Goal: Transaction & Acquisition: Purchase product/service

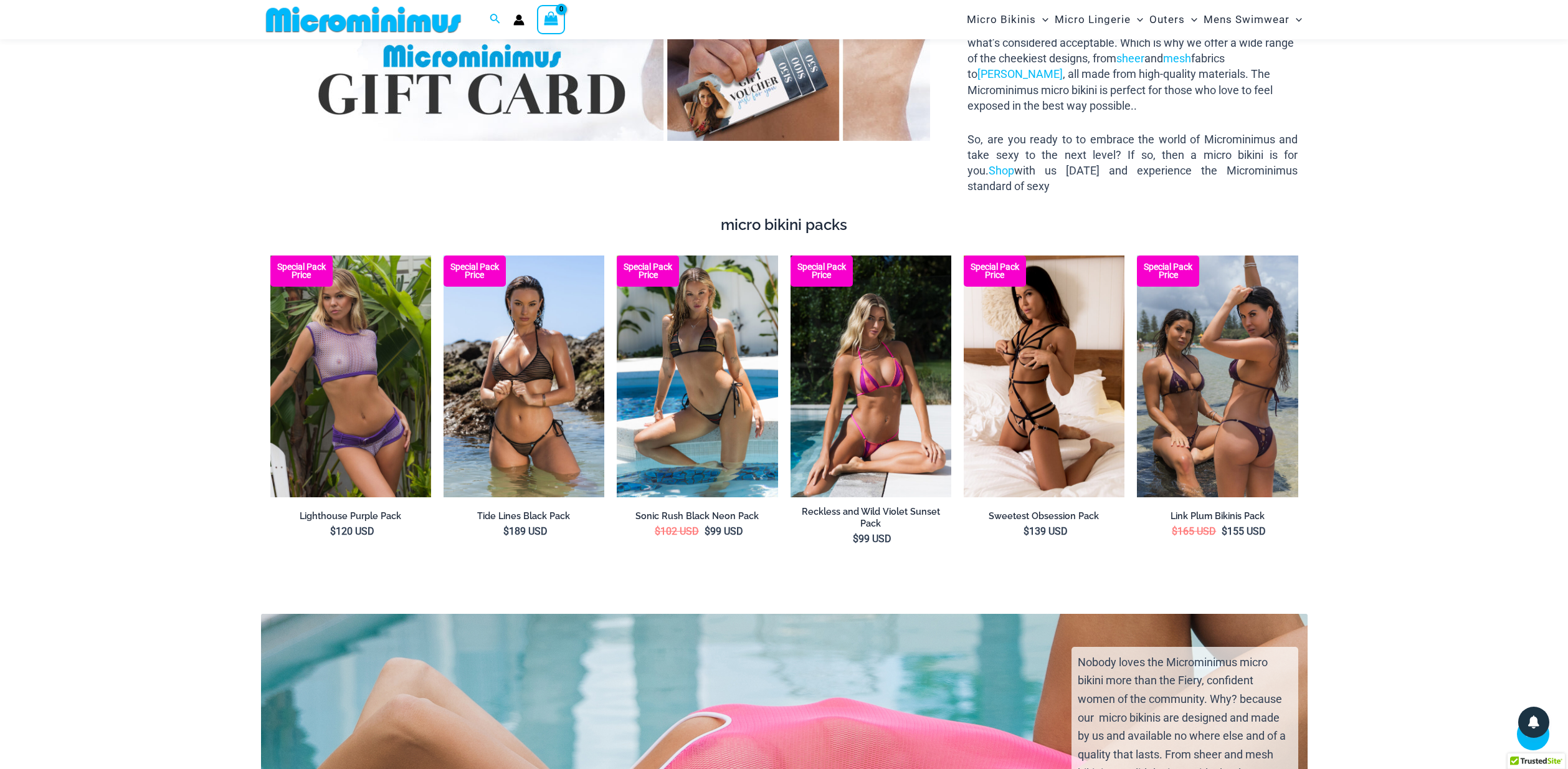
scroll to position [2450, 0]
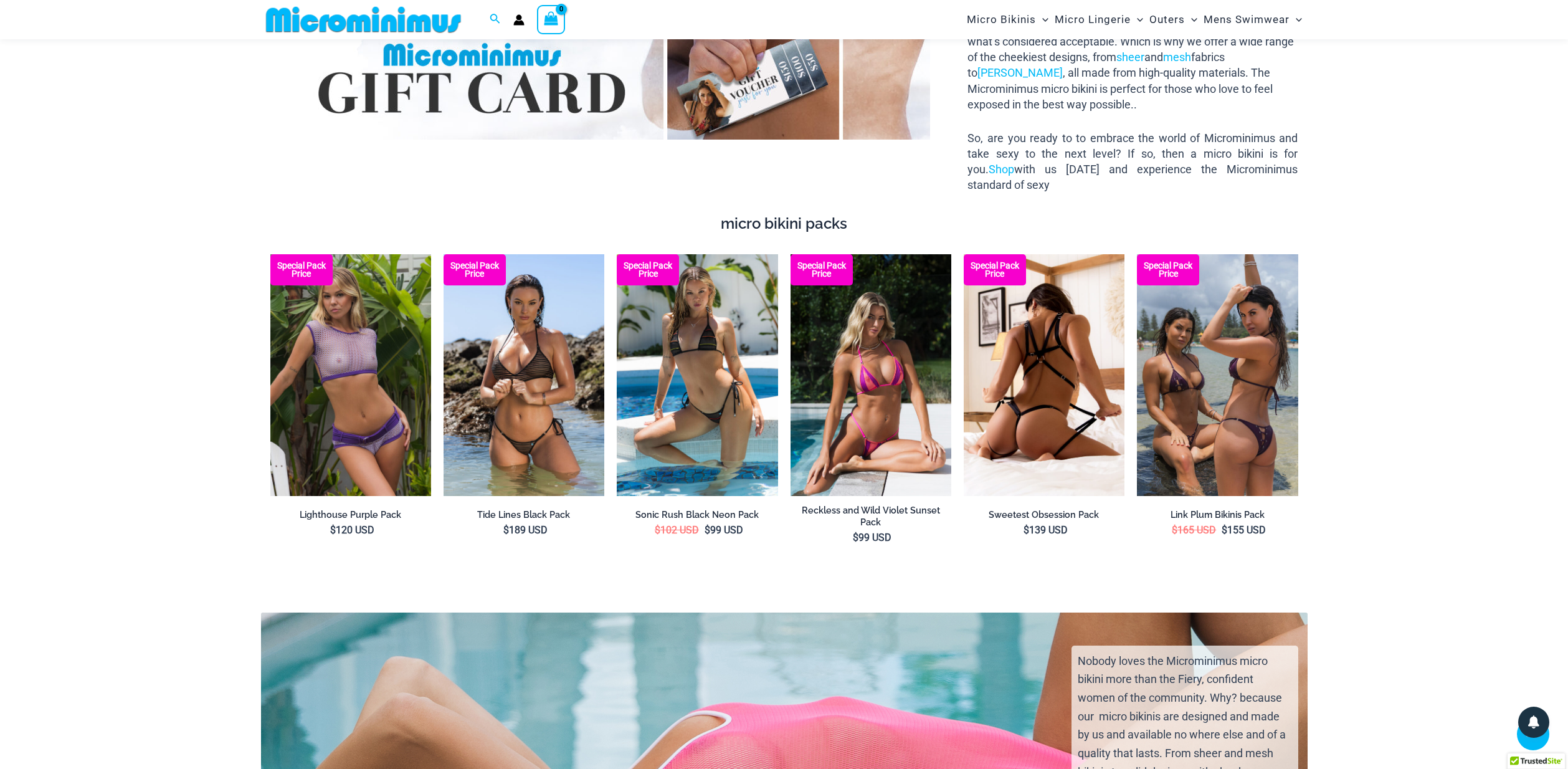
click at [1031, 366] on img at bounding box center [1044, 375] width 161 height 241
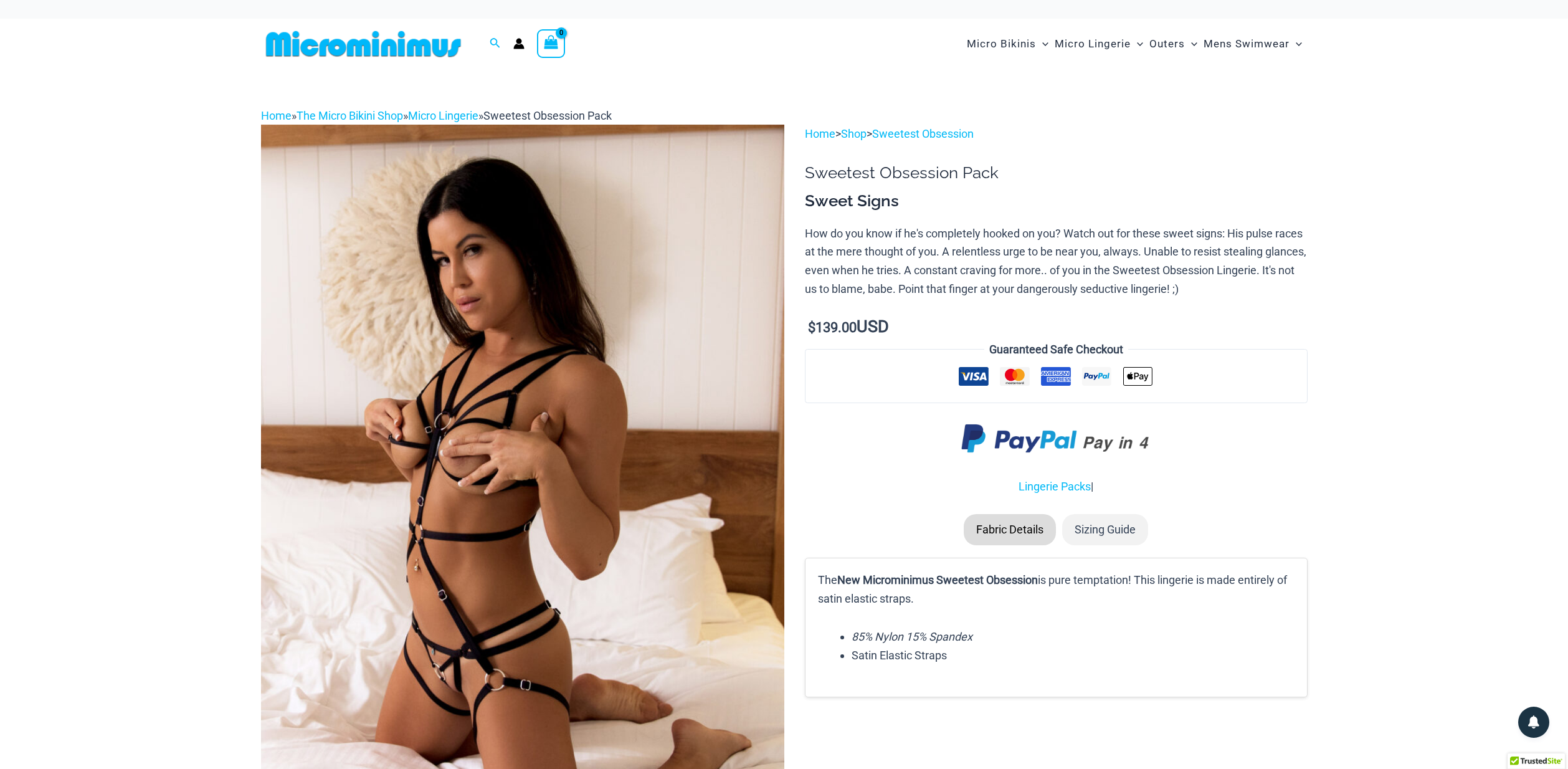
click at [1024, 536] on li "Fabric Details" at bounding box center [1009, 529] width 92 height 31
click at [1011, 523] on li "Fabric Details" at bounding box center [1009, 529] width 92 height 31
click at [1127, 525] on li "Sizing Guide" at bounding box center [1105, 529] width 86 height 31
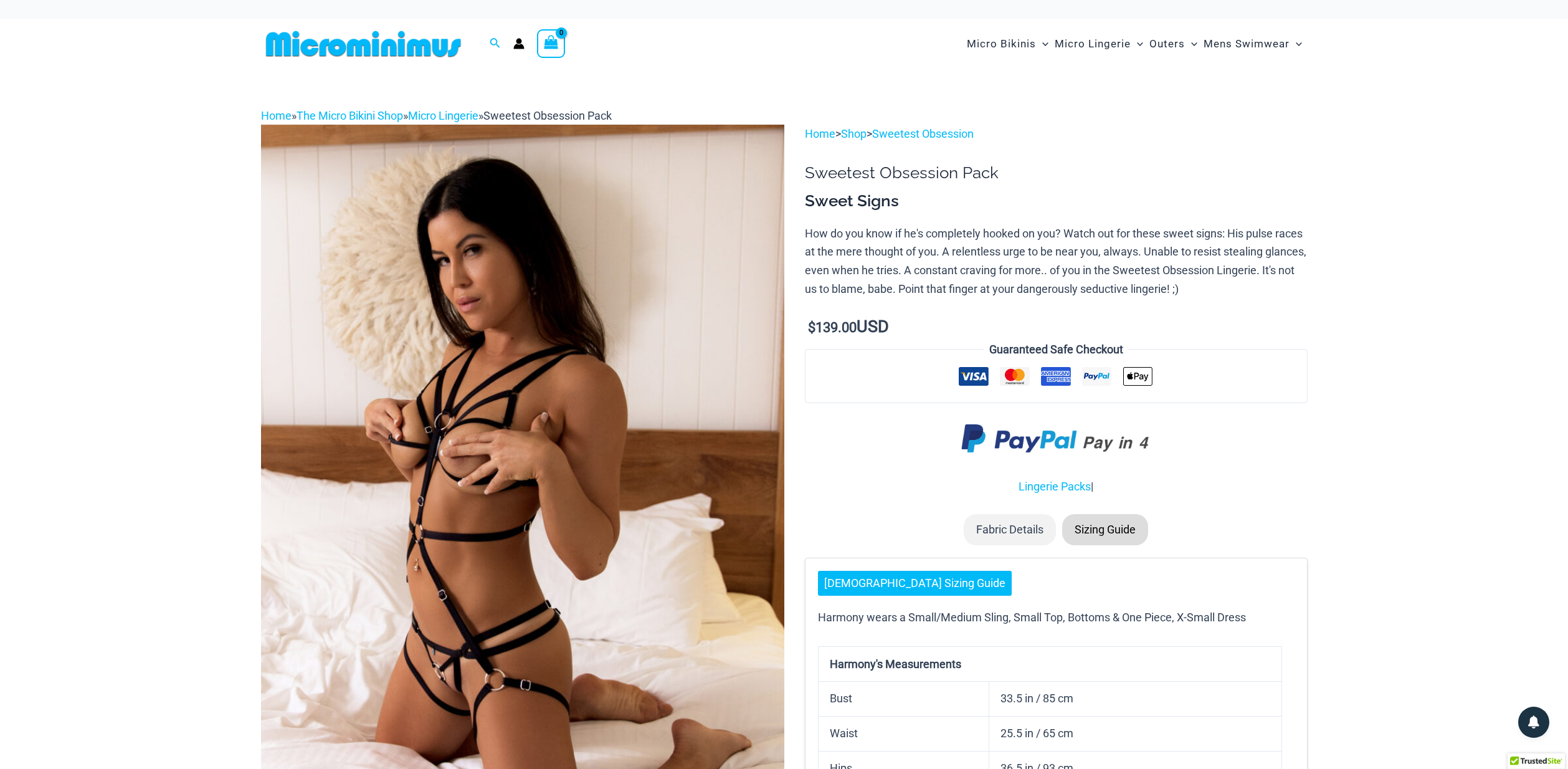
click at [540, 313] on img at bounding box center [522, 517] width 523 height 785
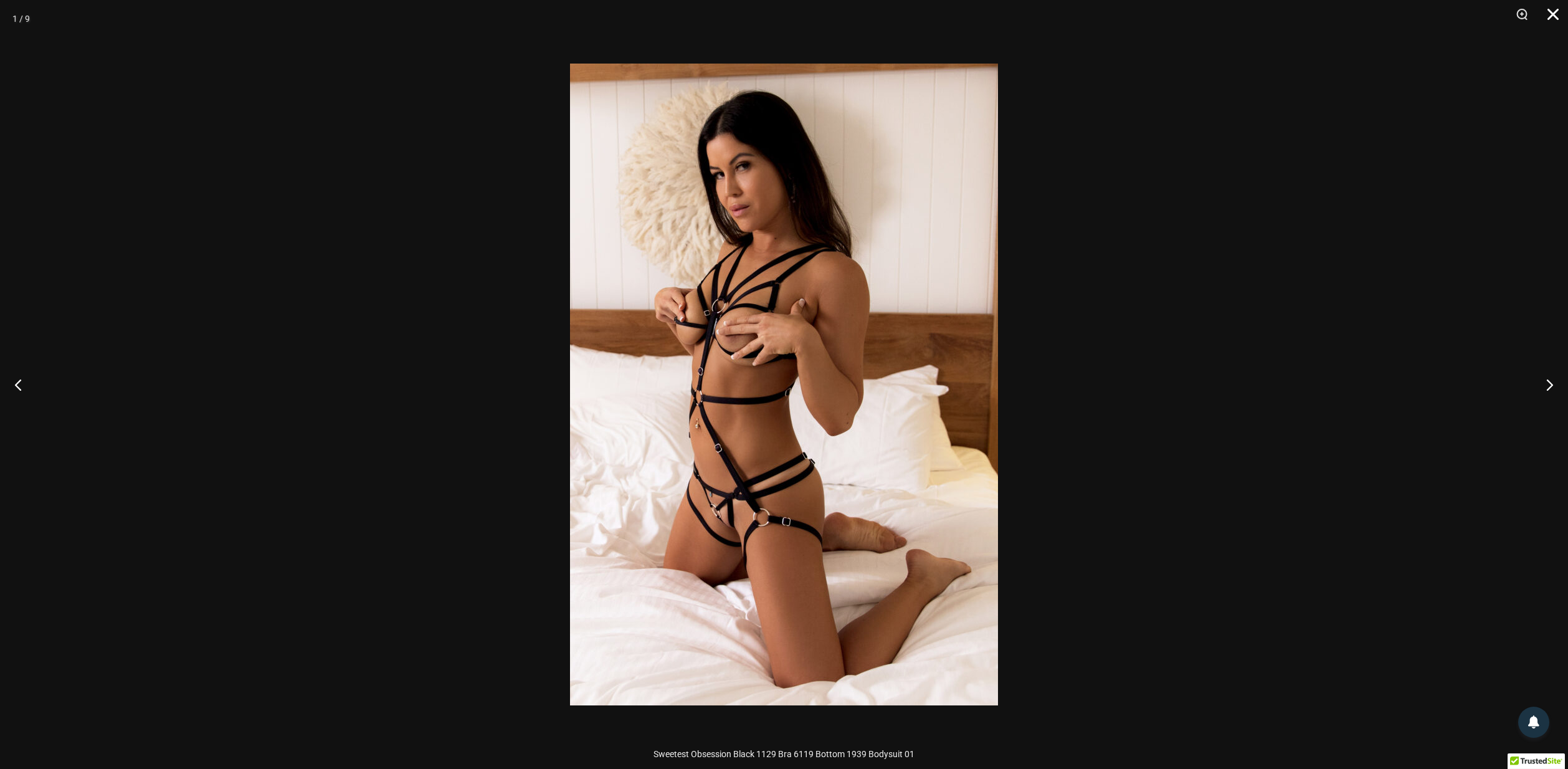
click at [1551, 14] on button "Close" at bounding box center [1548, 19] width 31 height 37
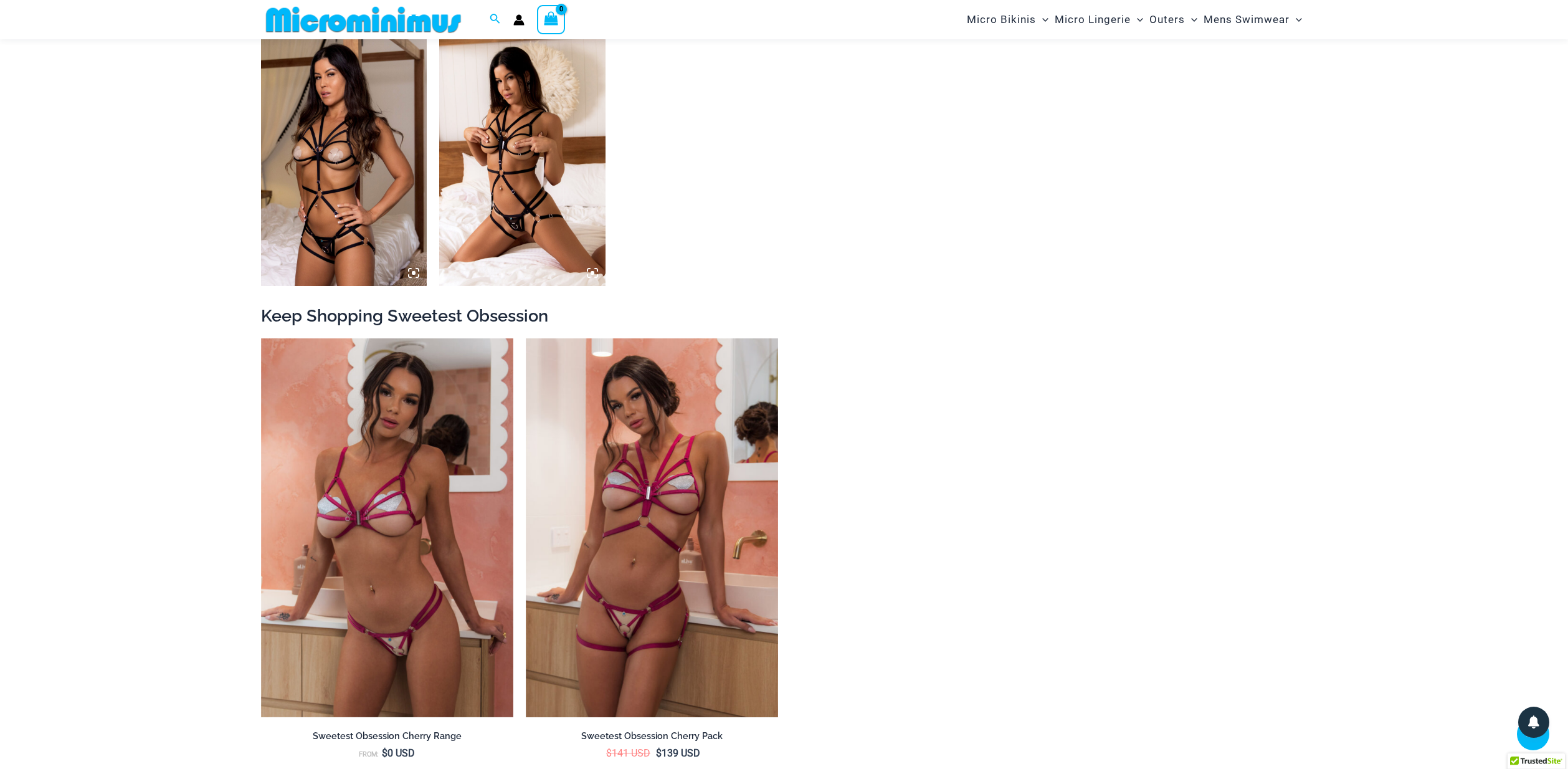
scroll to position [1400, 0]
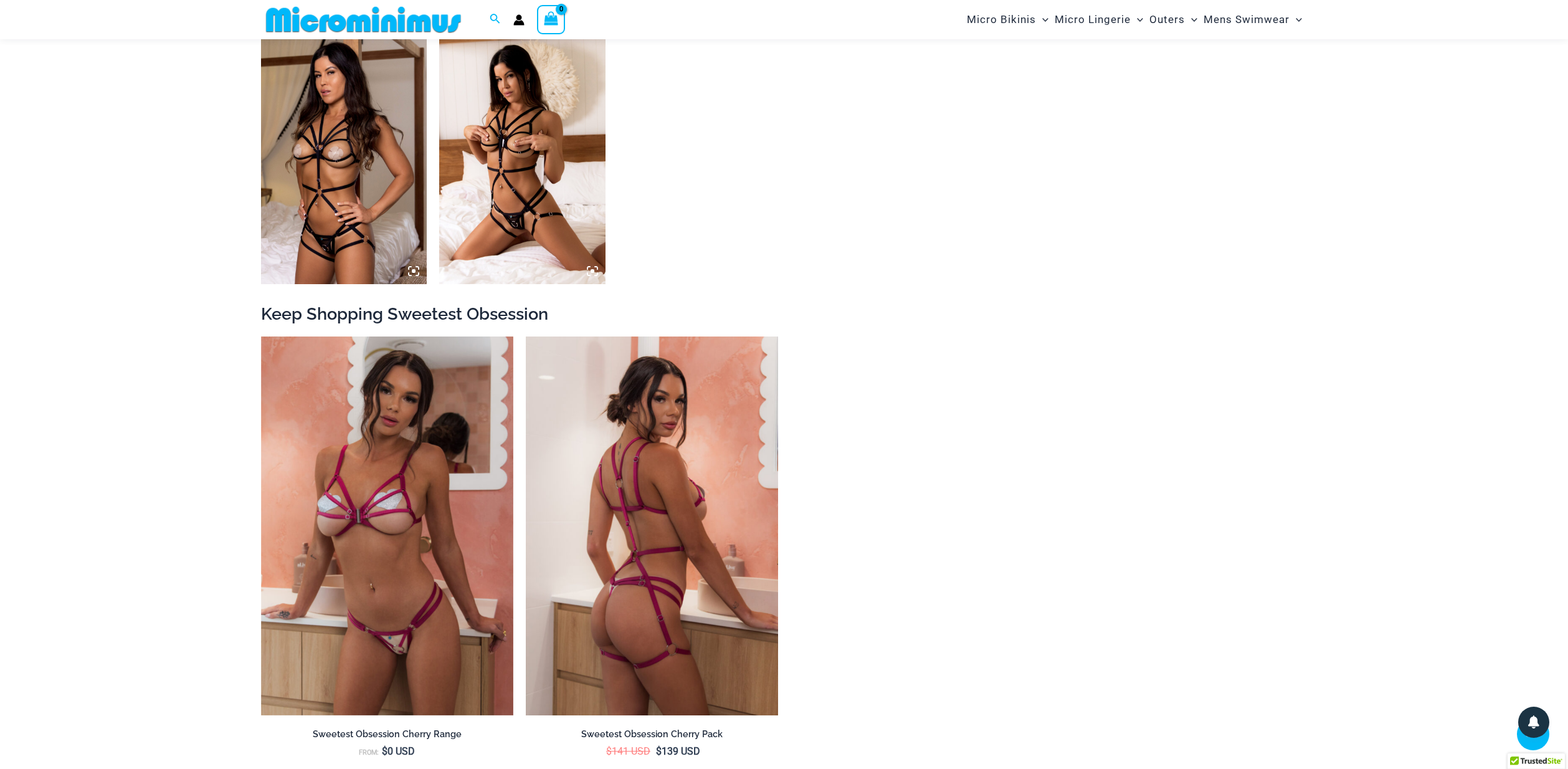
click at [695, 565] on img at bounding box center [652, 526] width 252 height 379
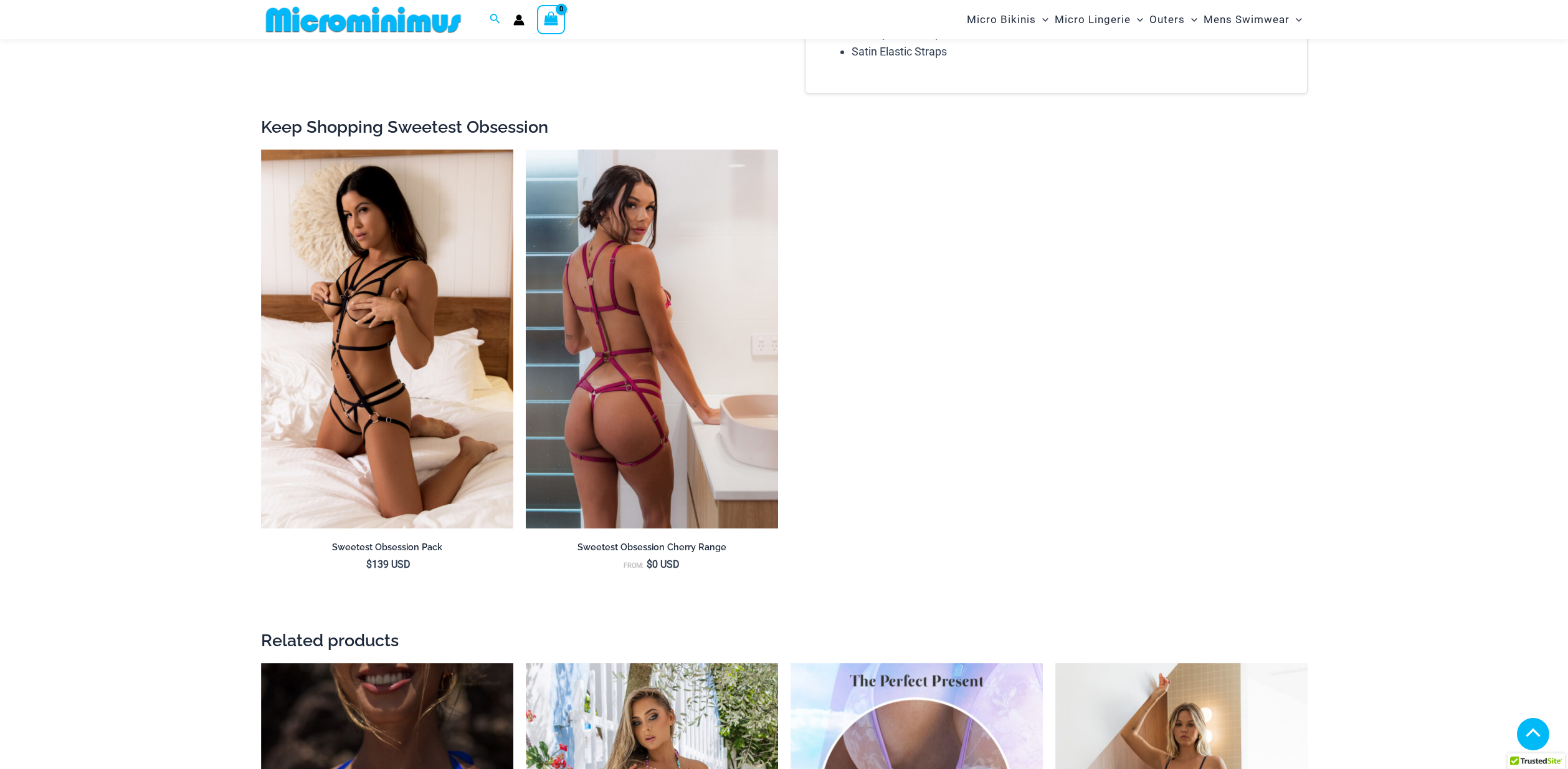
scroll to position [1568, 0]
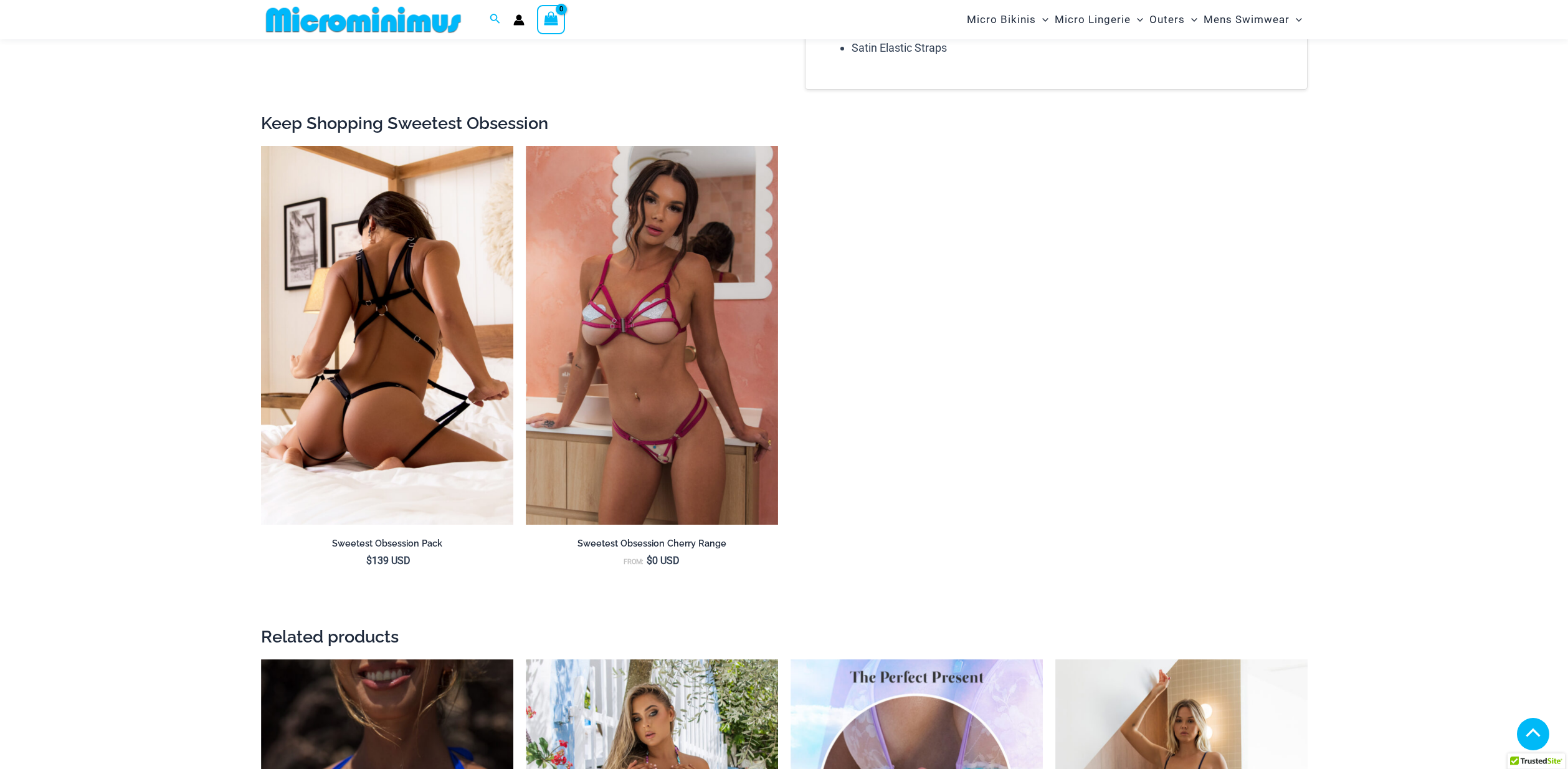
click at [383, 389] on img at bounding box center [387, 335] width 252 height 379
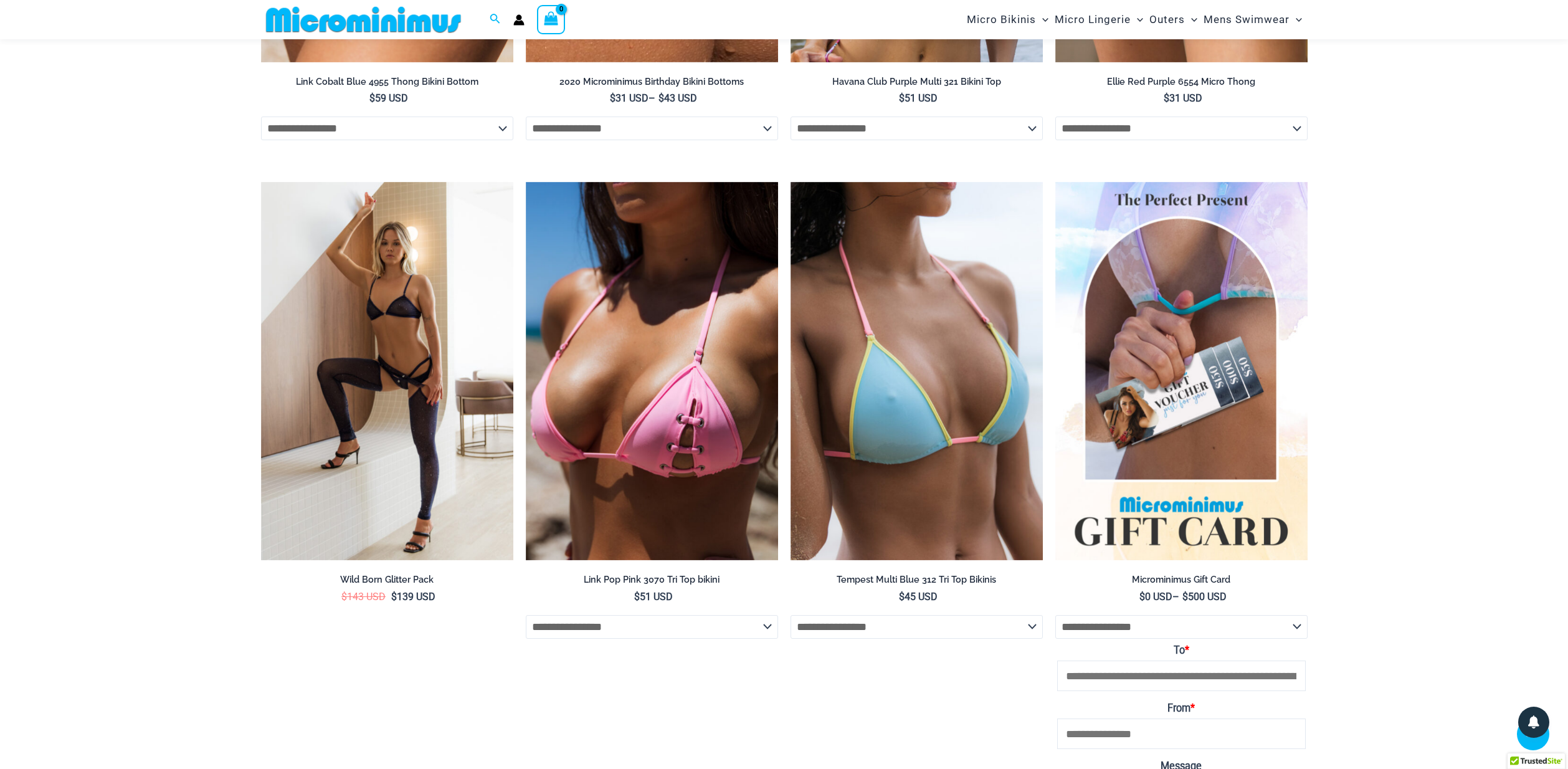
scroll to position [2566, 0]
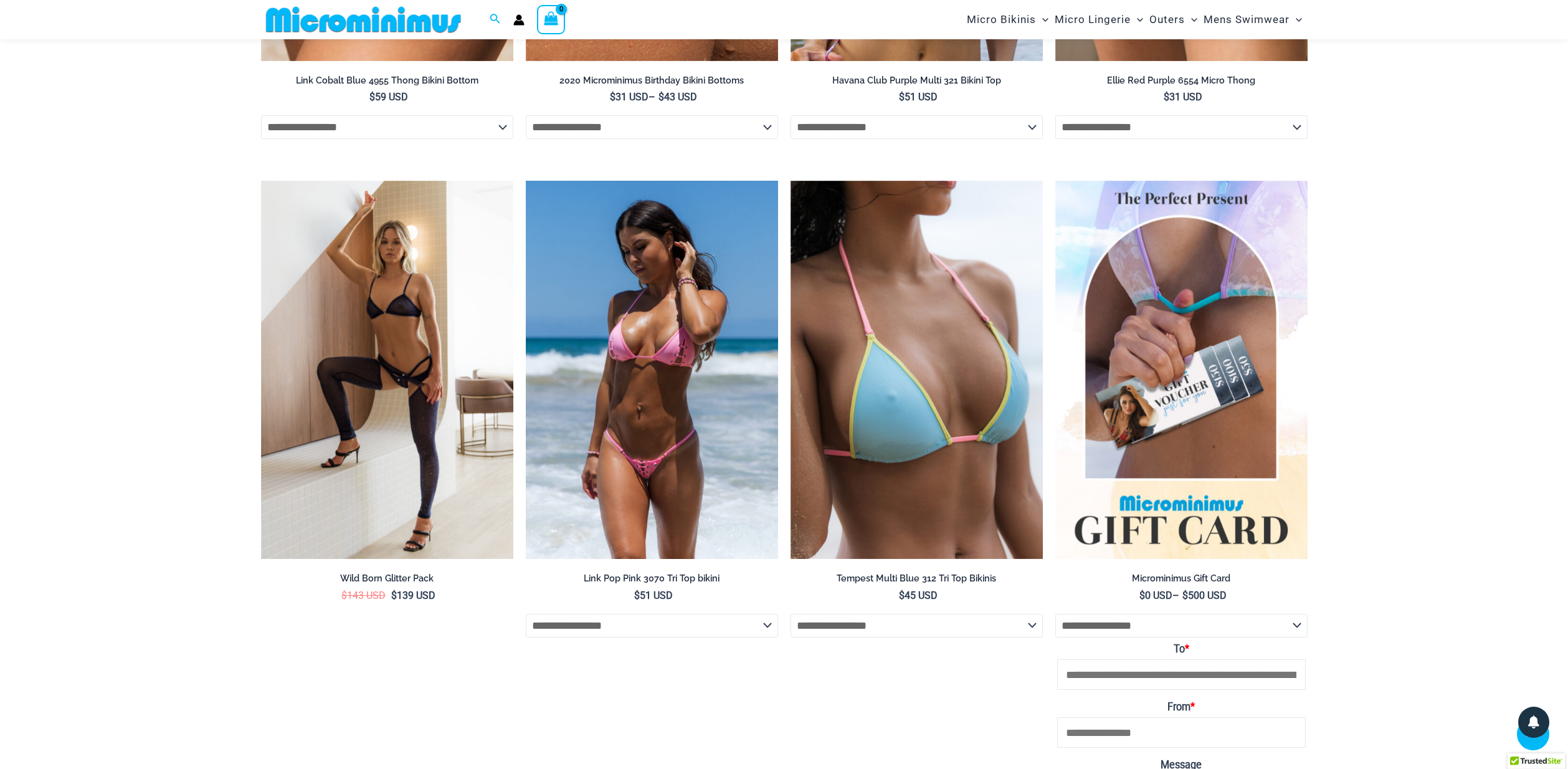
click at [663, 488] on img at bounding box center [652, 370] width 252 height 379
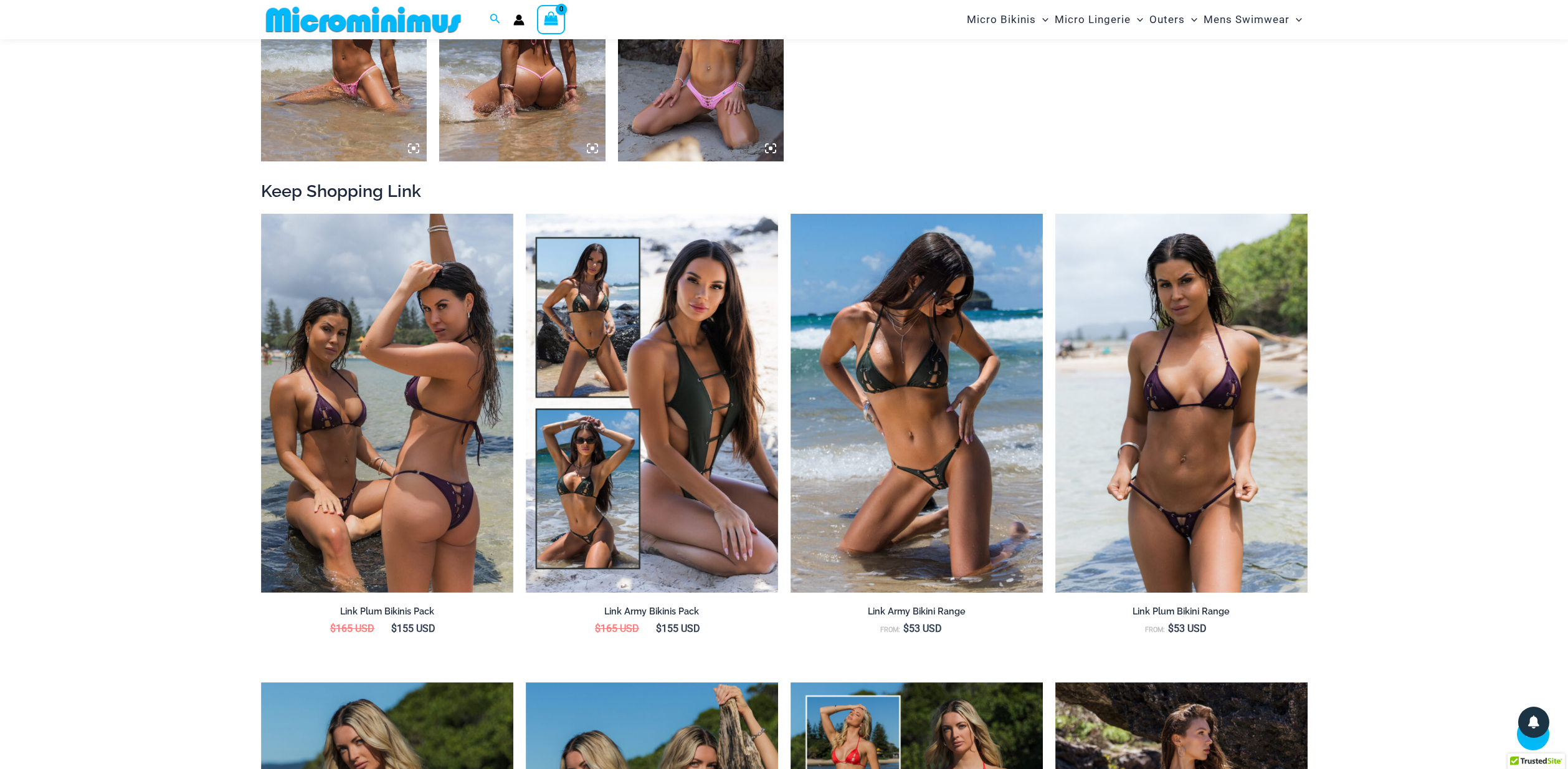
scroll to position [1261, 0]
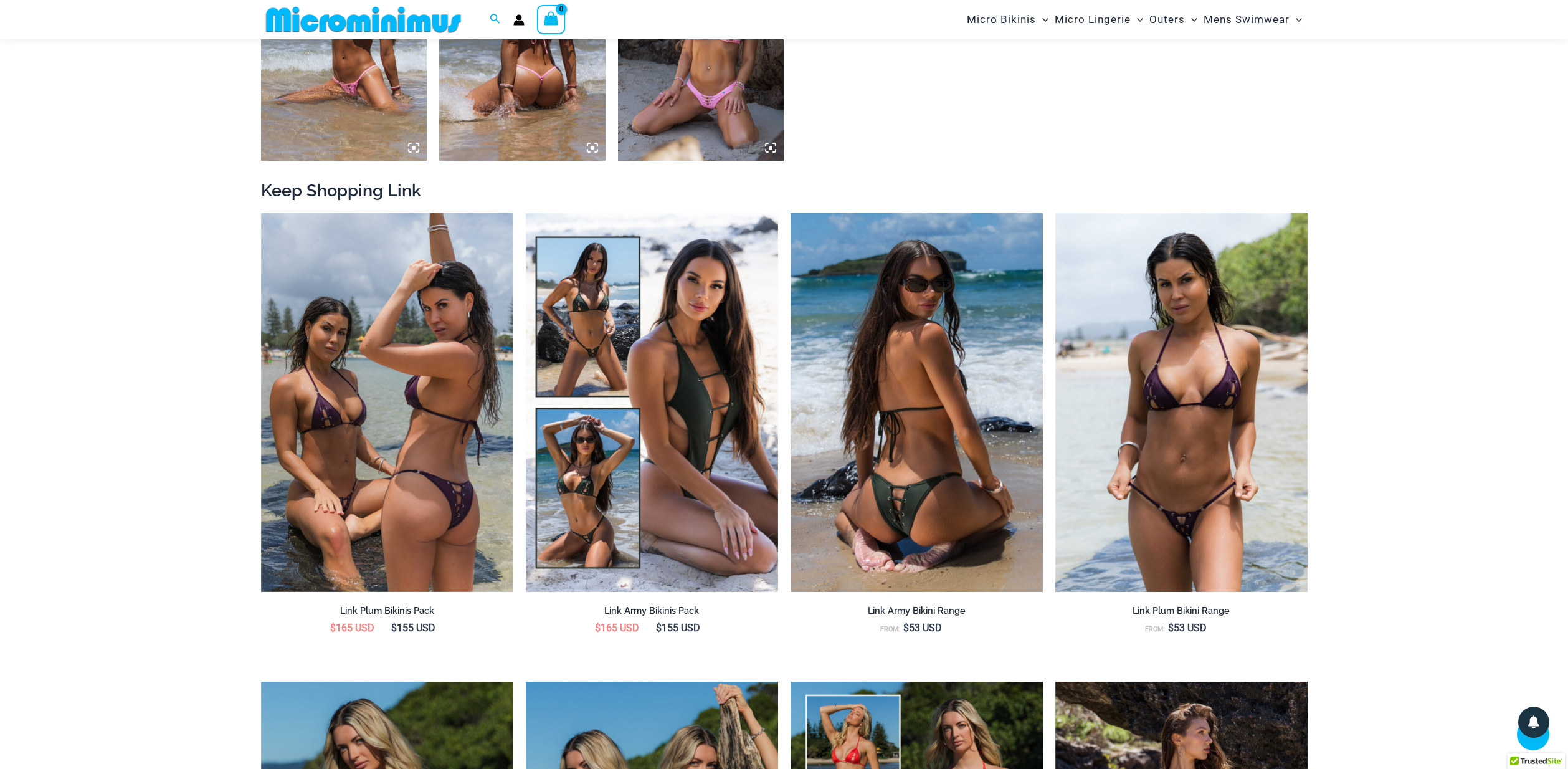
click at [920, 537] on img at bounding box center [916, 403] width 252 height 379
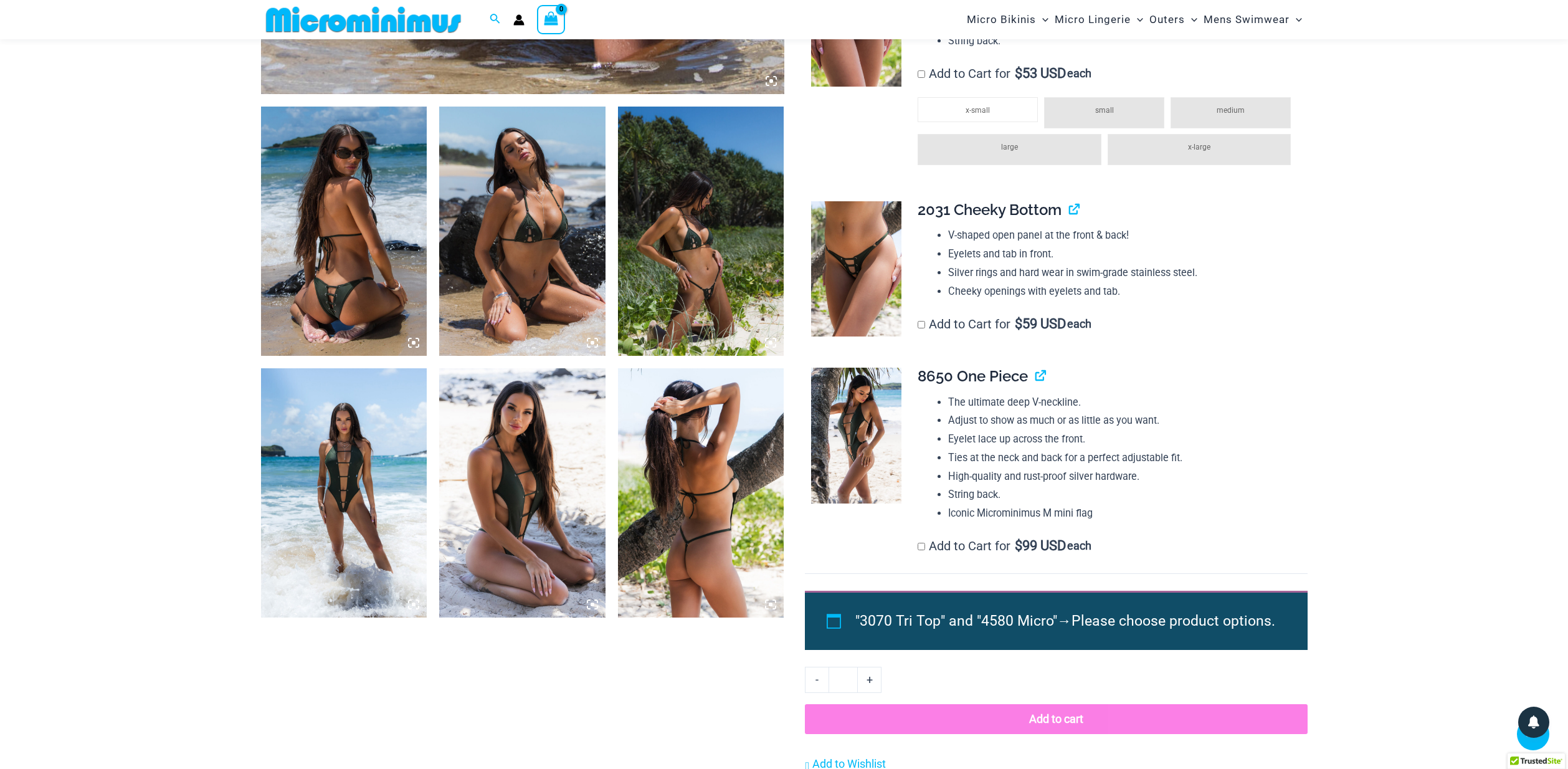
scroll to position [805, 0]
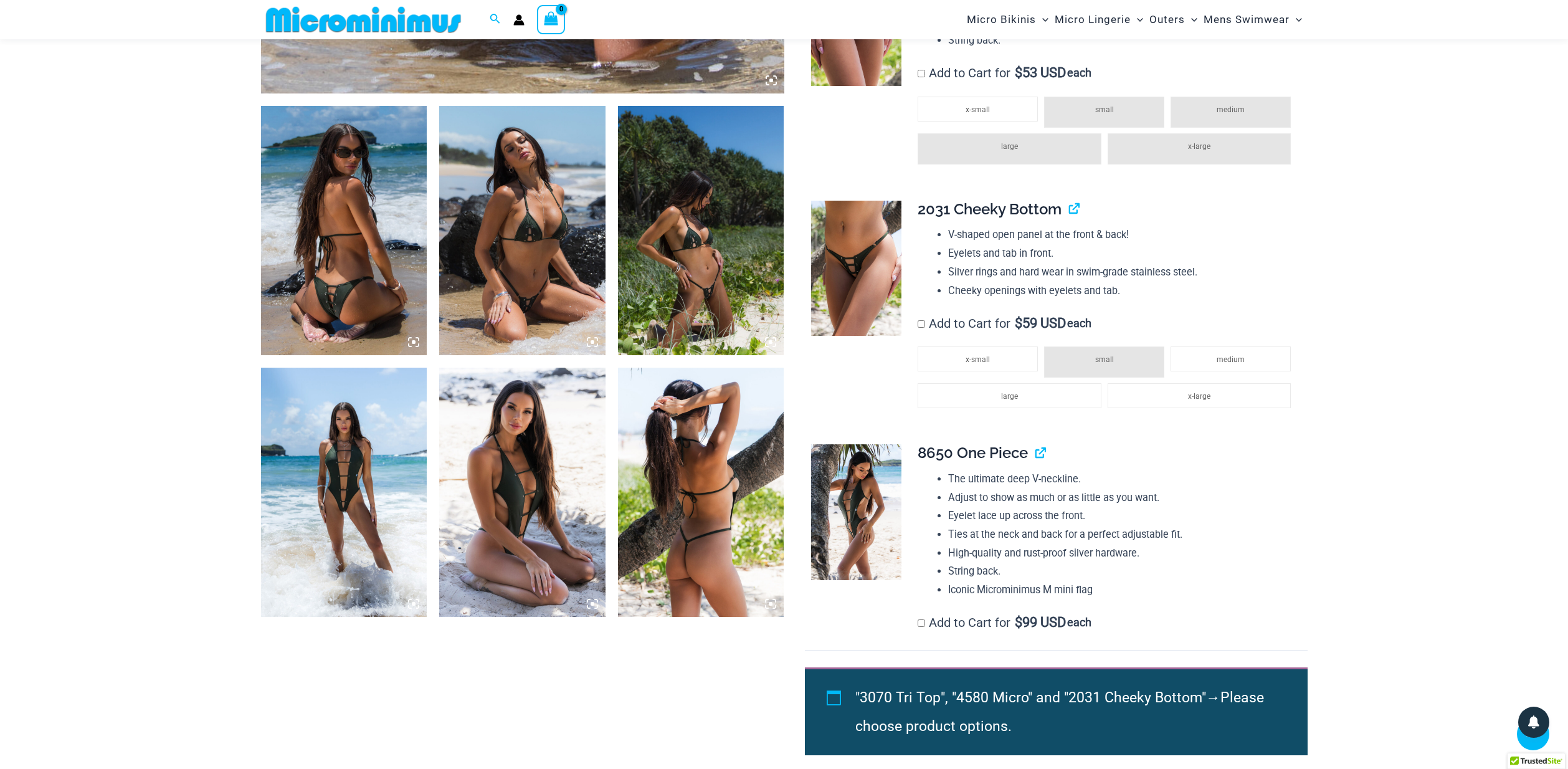
click at [856, 247] on img at bounding box center [856, 268] width 90 height 136
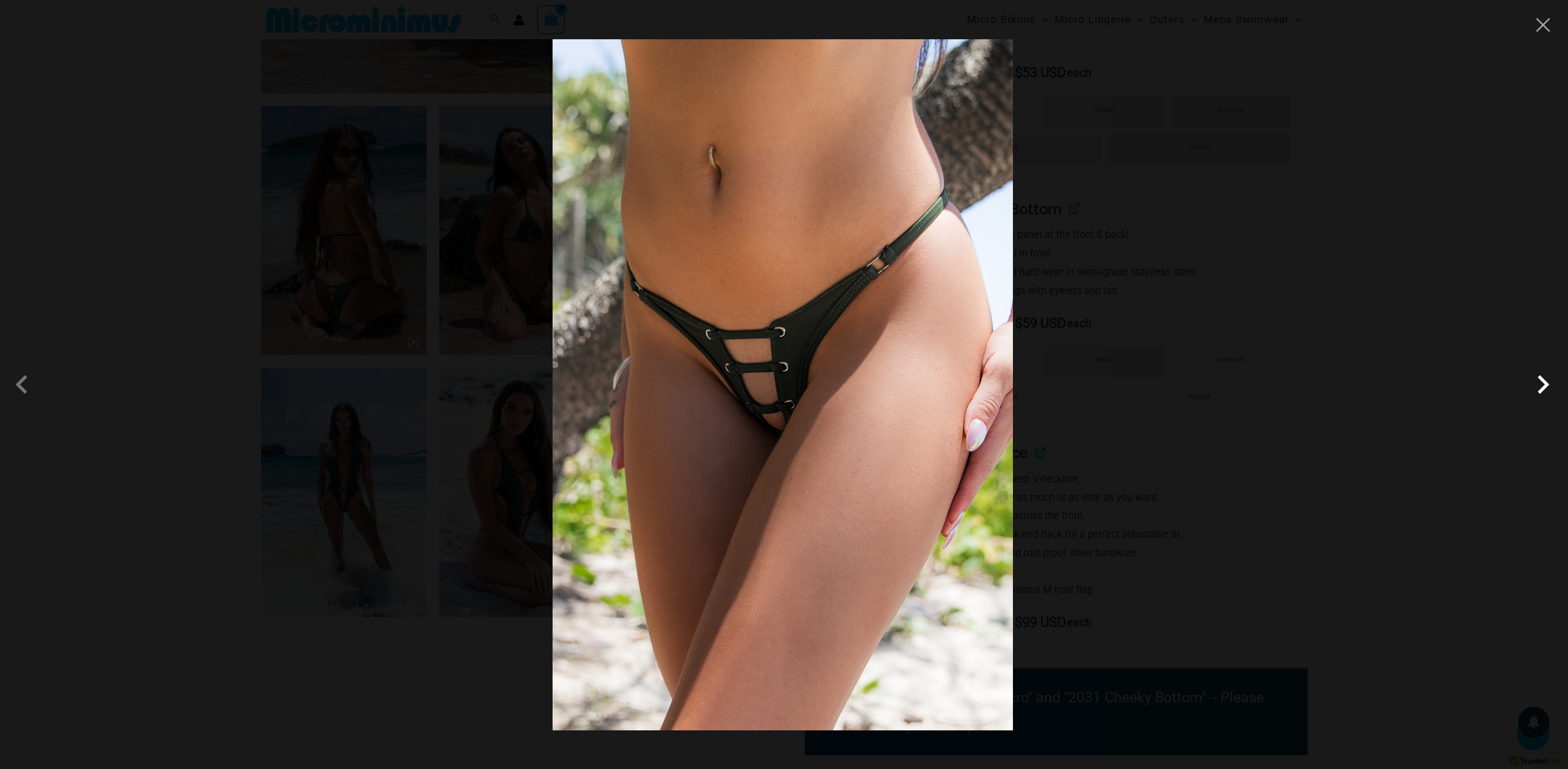
click at [1540, 386] on span at bounding box center [1543, 384] width 37 height 37
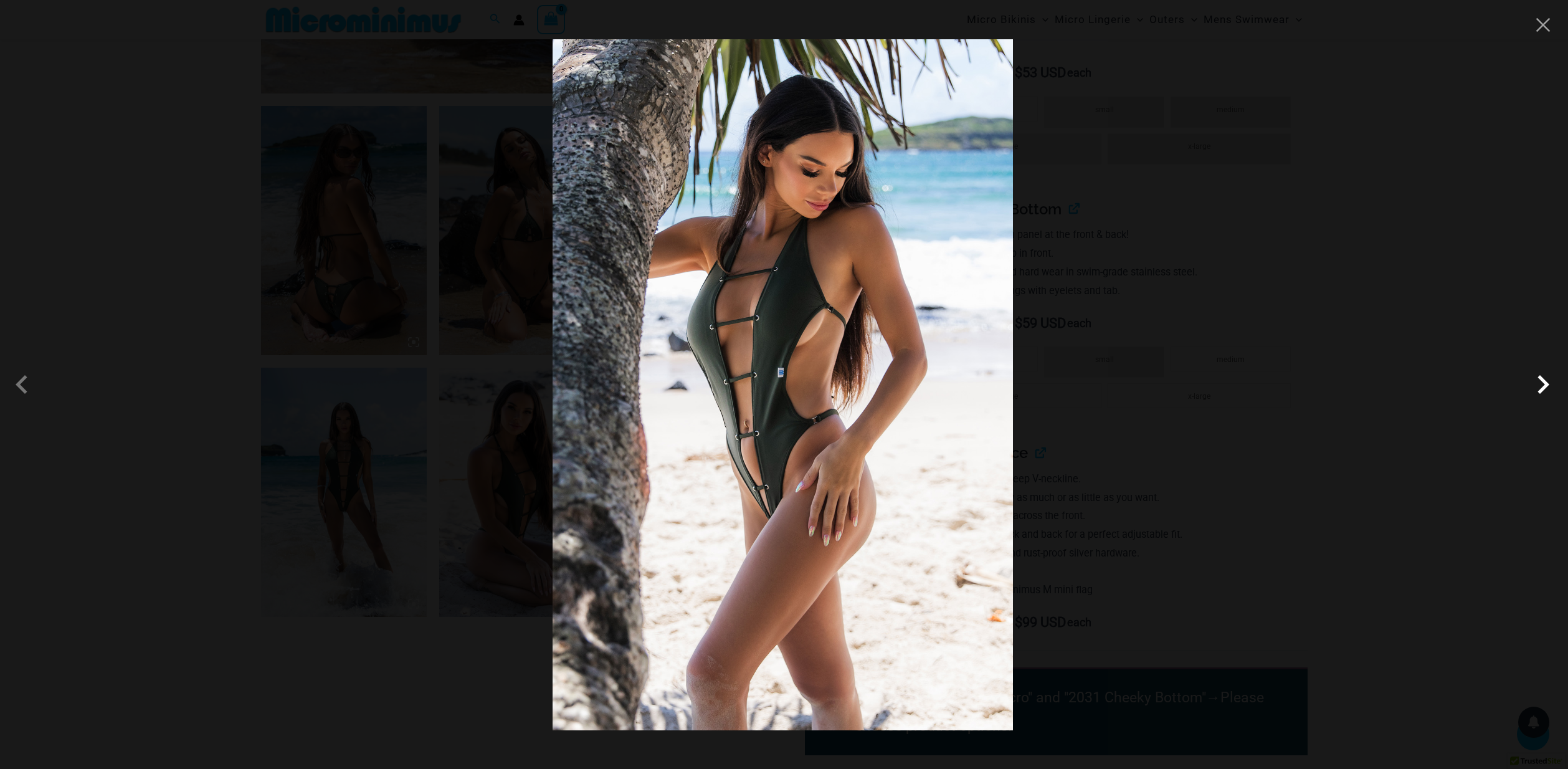
click at [1540, 386] on span at bounding box center [1543, 384] width 37 height 37
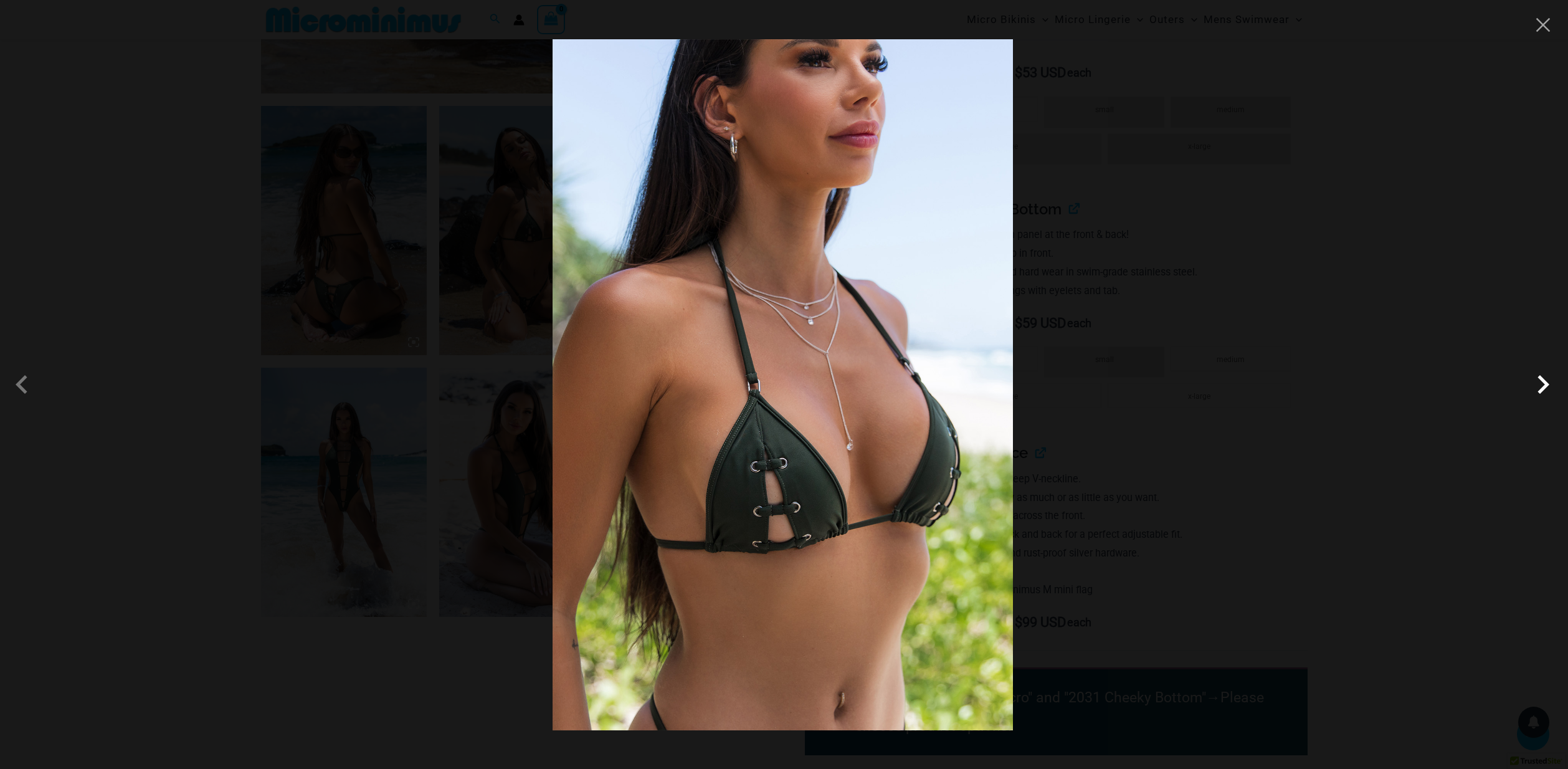
click at [1540, 386] on span at bounding box center [1543, 384] width 37 height 37
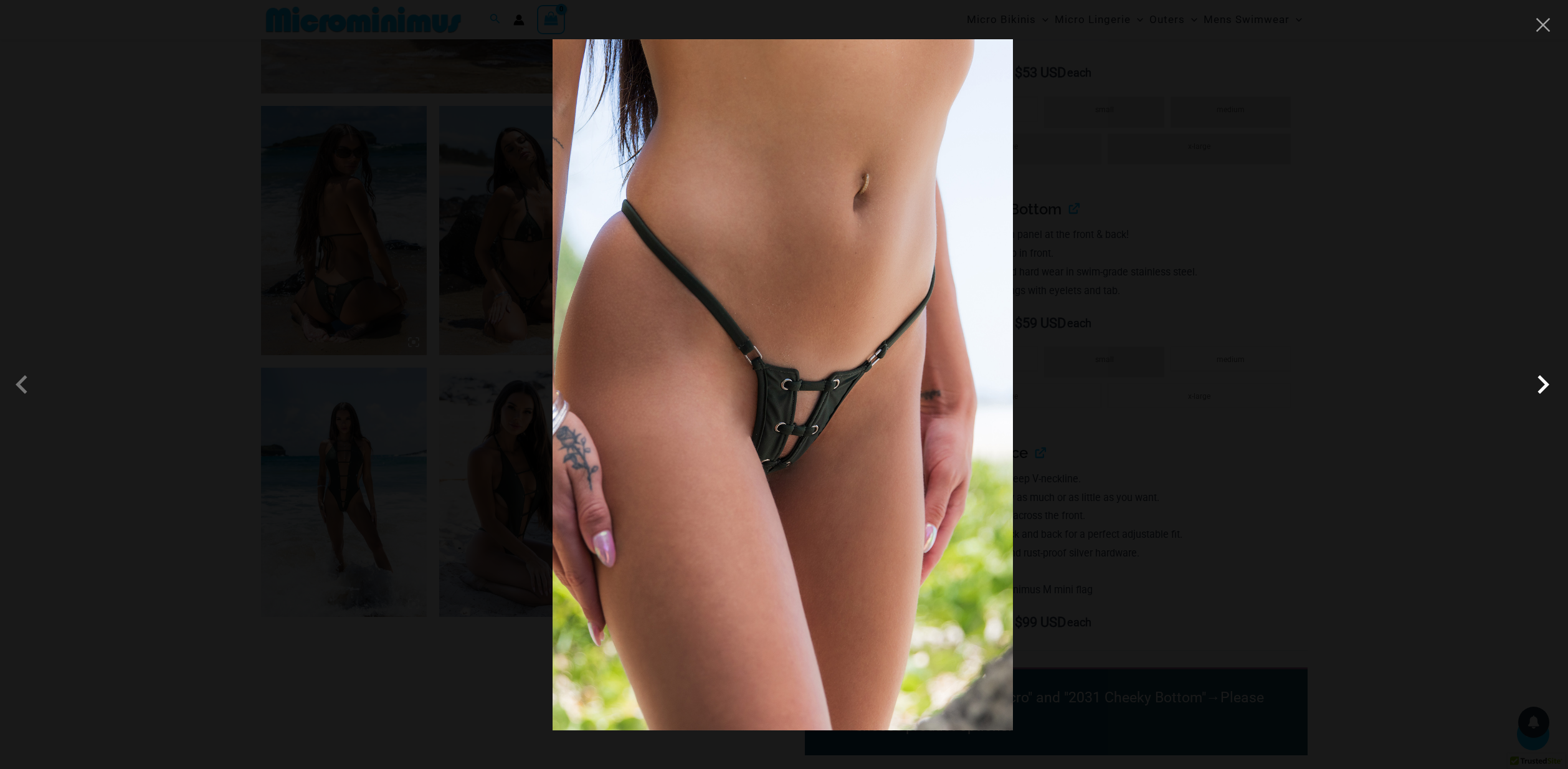
click at [1540, 386] on span at bounding box center [1543, 384] width 37 height 37
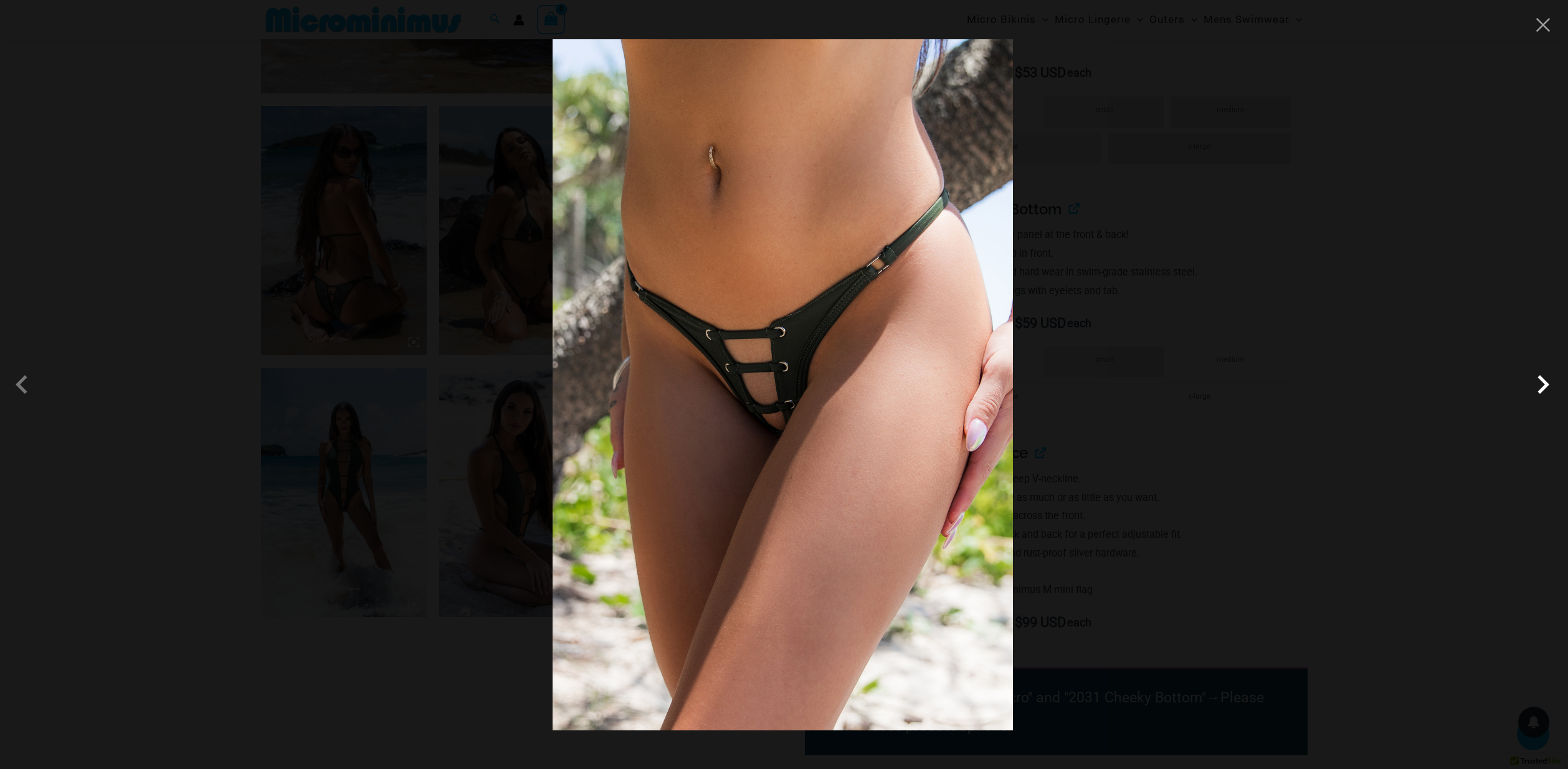
click at [1540, 386] on span at bounding box center [1543, 384] width 37 height 37
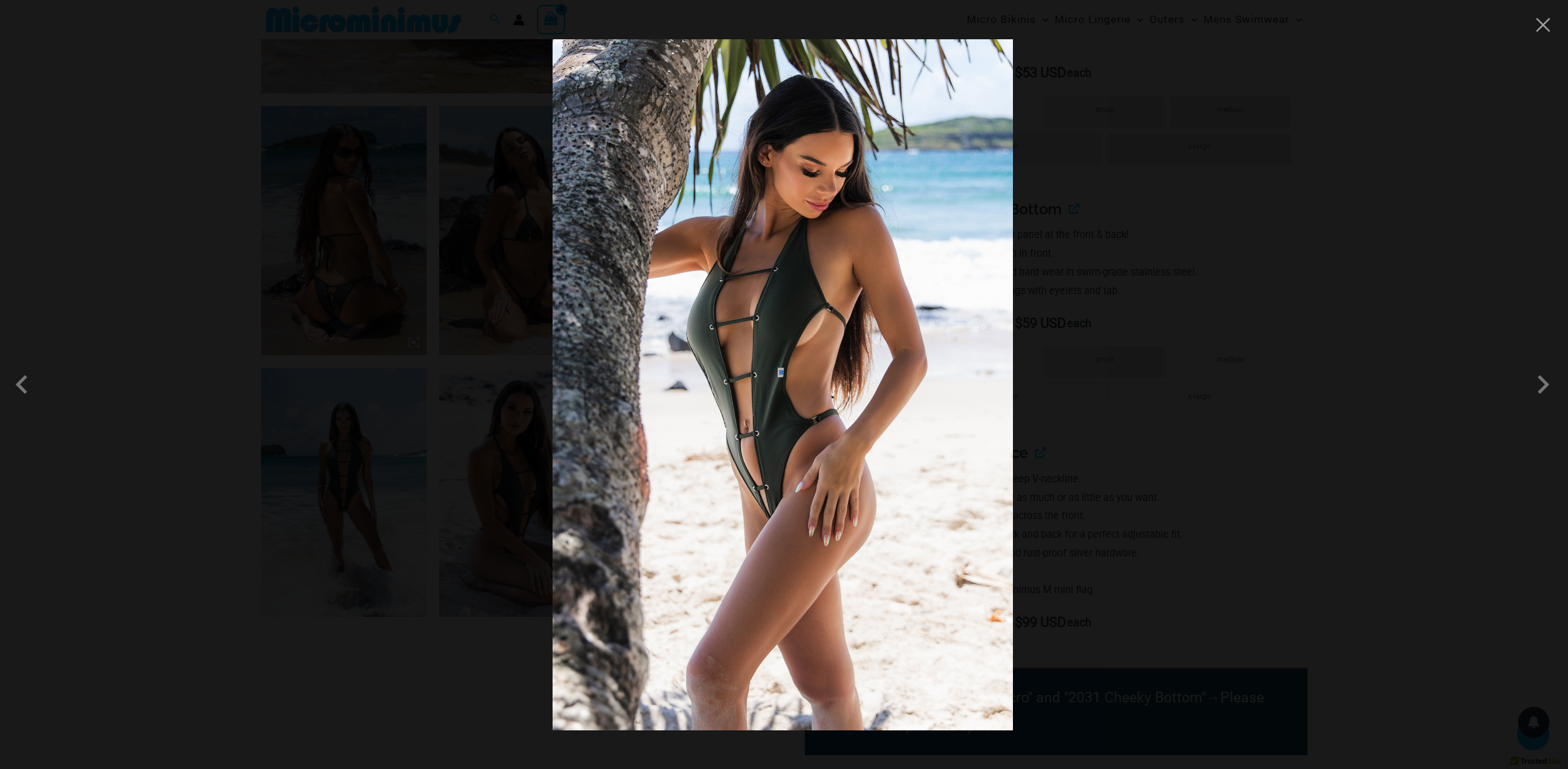
drag, startPoint x: 1550, startPoint y: 26, endPoint x: 1537, endPoint y: 36, distance: 16.4
click at [1550, 26] on button "Close" at bounding box center [1543, 25] width 19 height 19
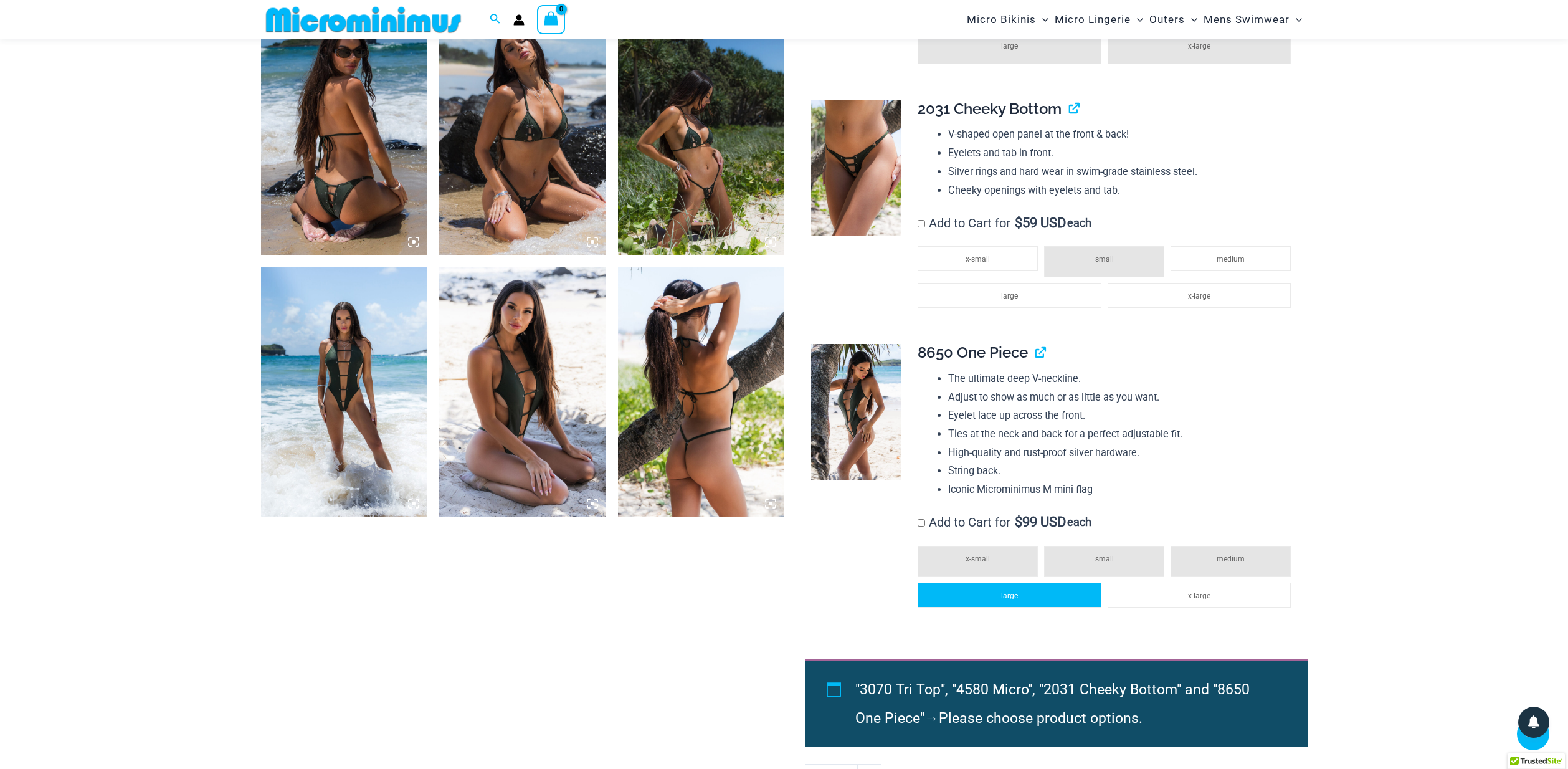
scroll to position [907, 0]
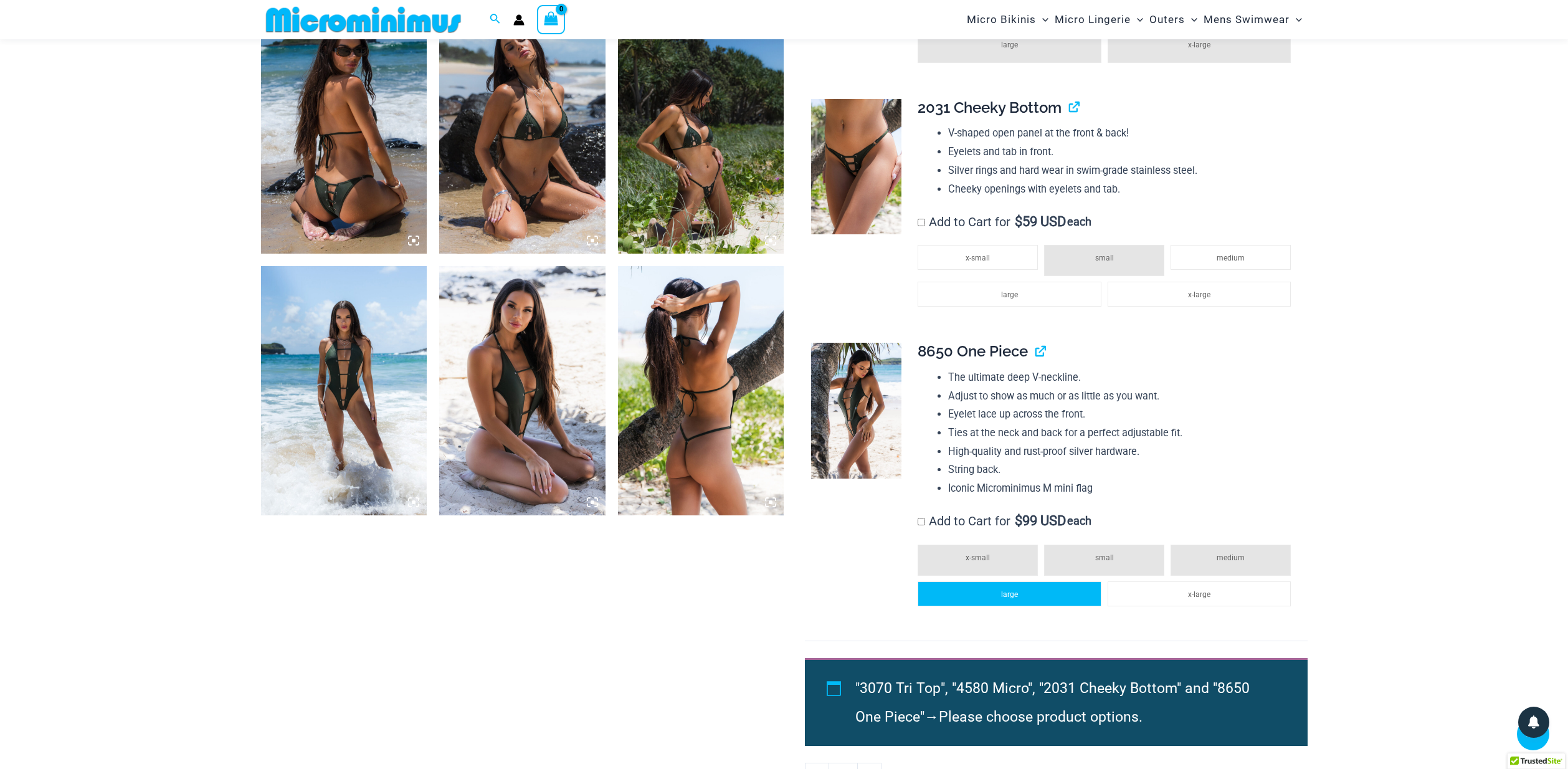
click at [982, 585] on li "large" at bounding box center [1009, 594] width 183 height 25
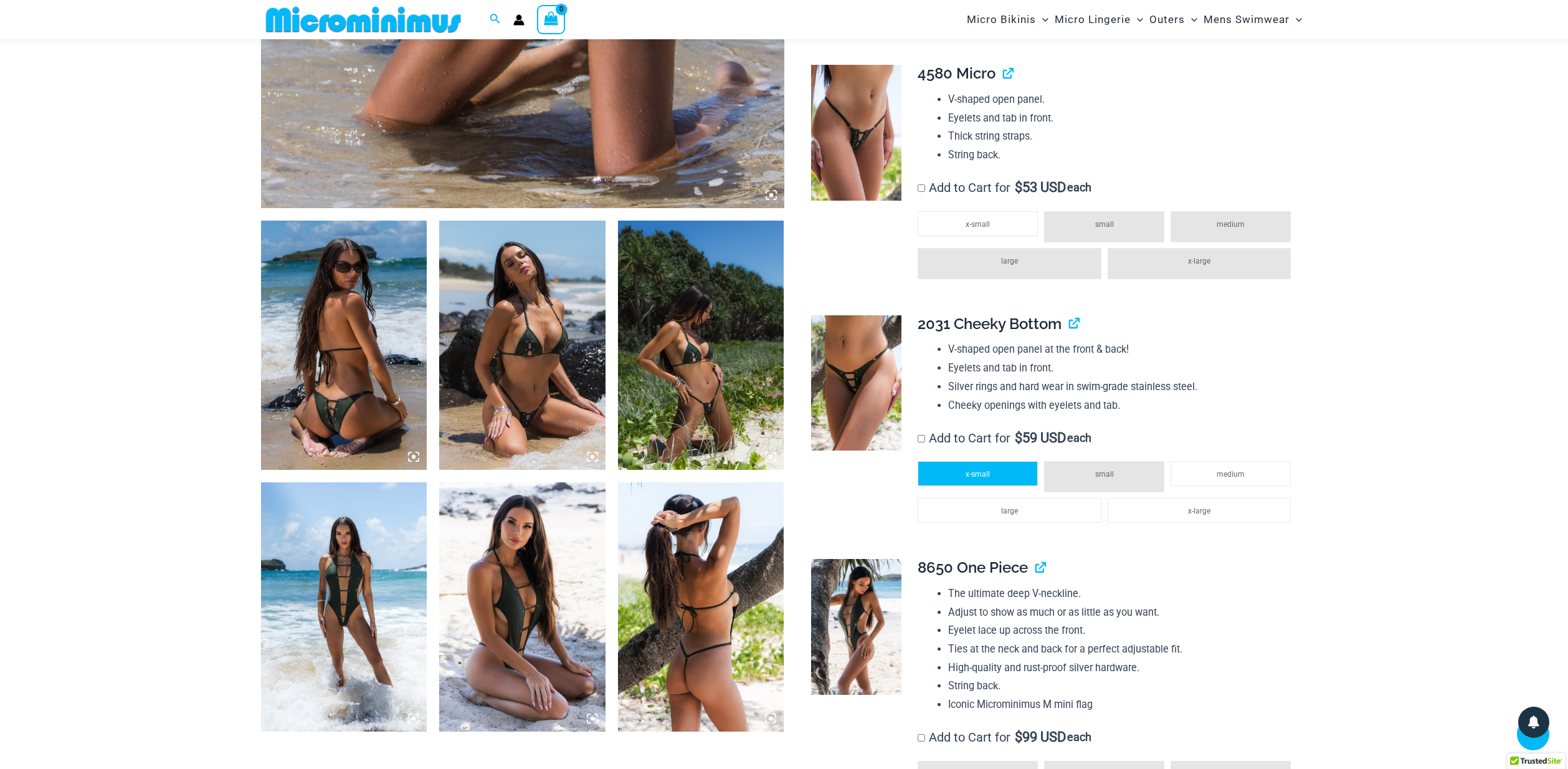
scroll to position [686, 0]
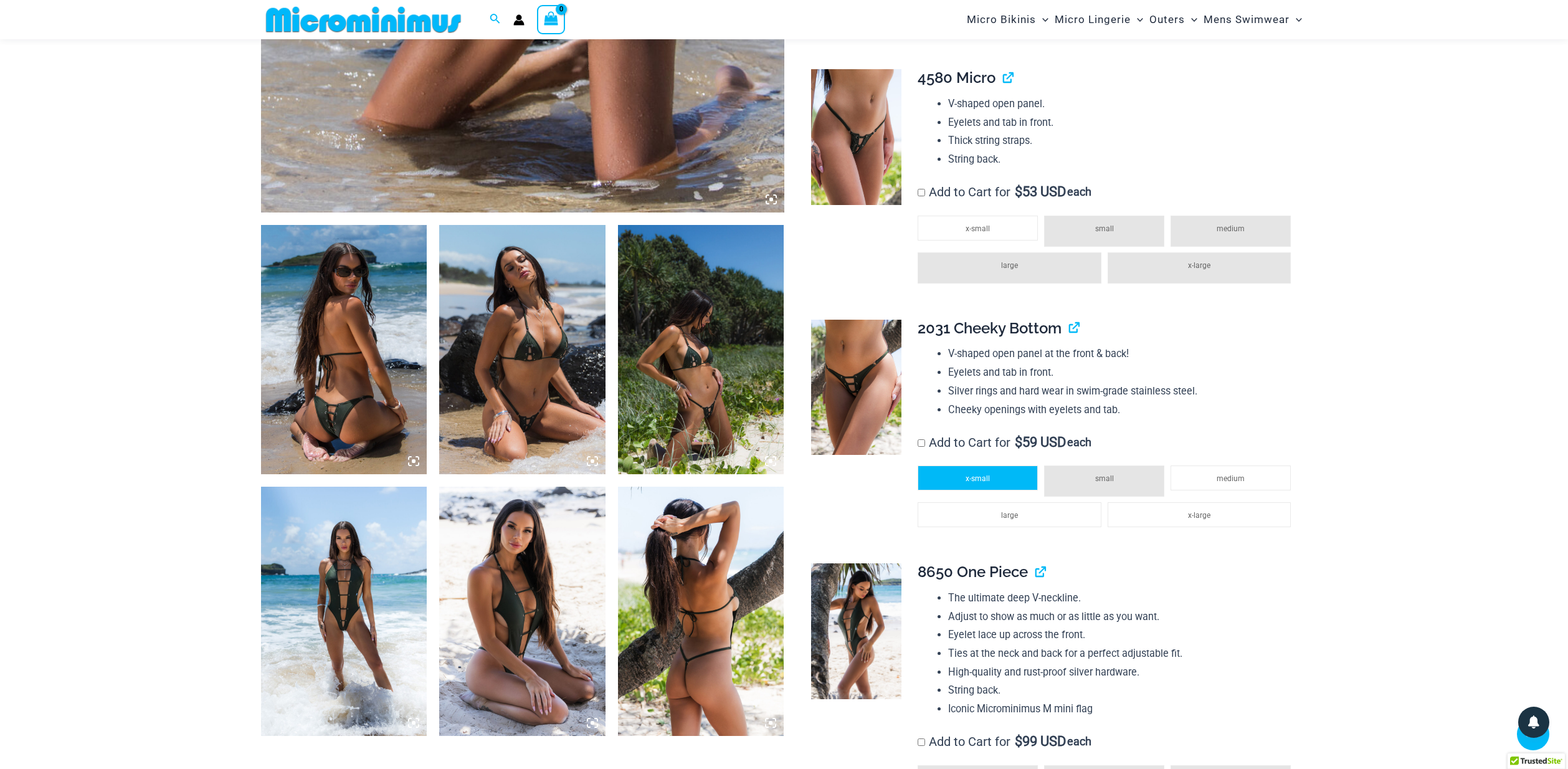
click at [984, 474] on span "x-small" at bounding box center [977, 478] width 24 height 9
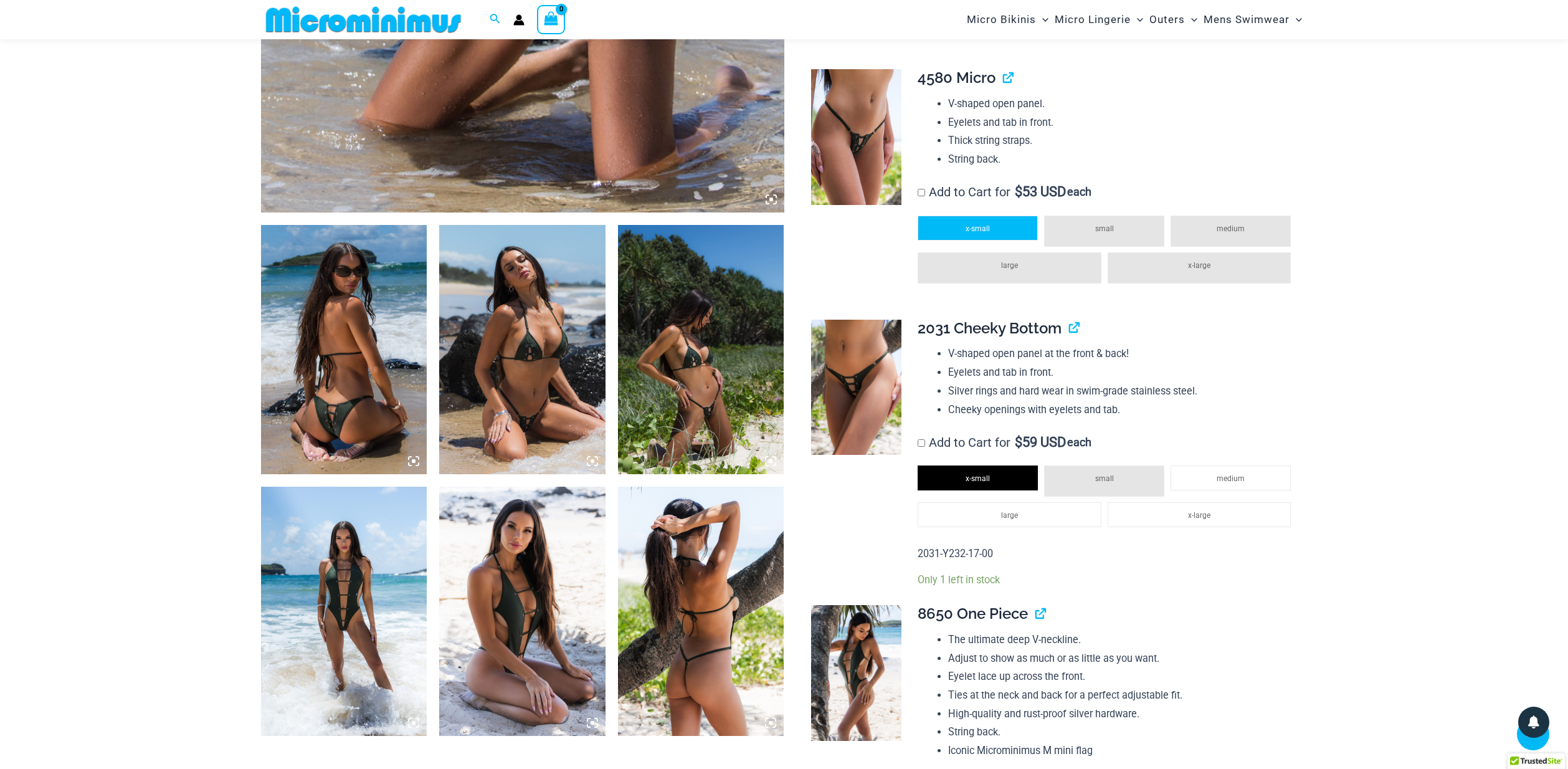
click at [989, 225] on span "x-small" at bounding box center [977, 229] width 24 height 9
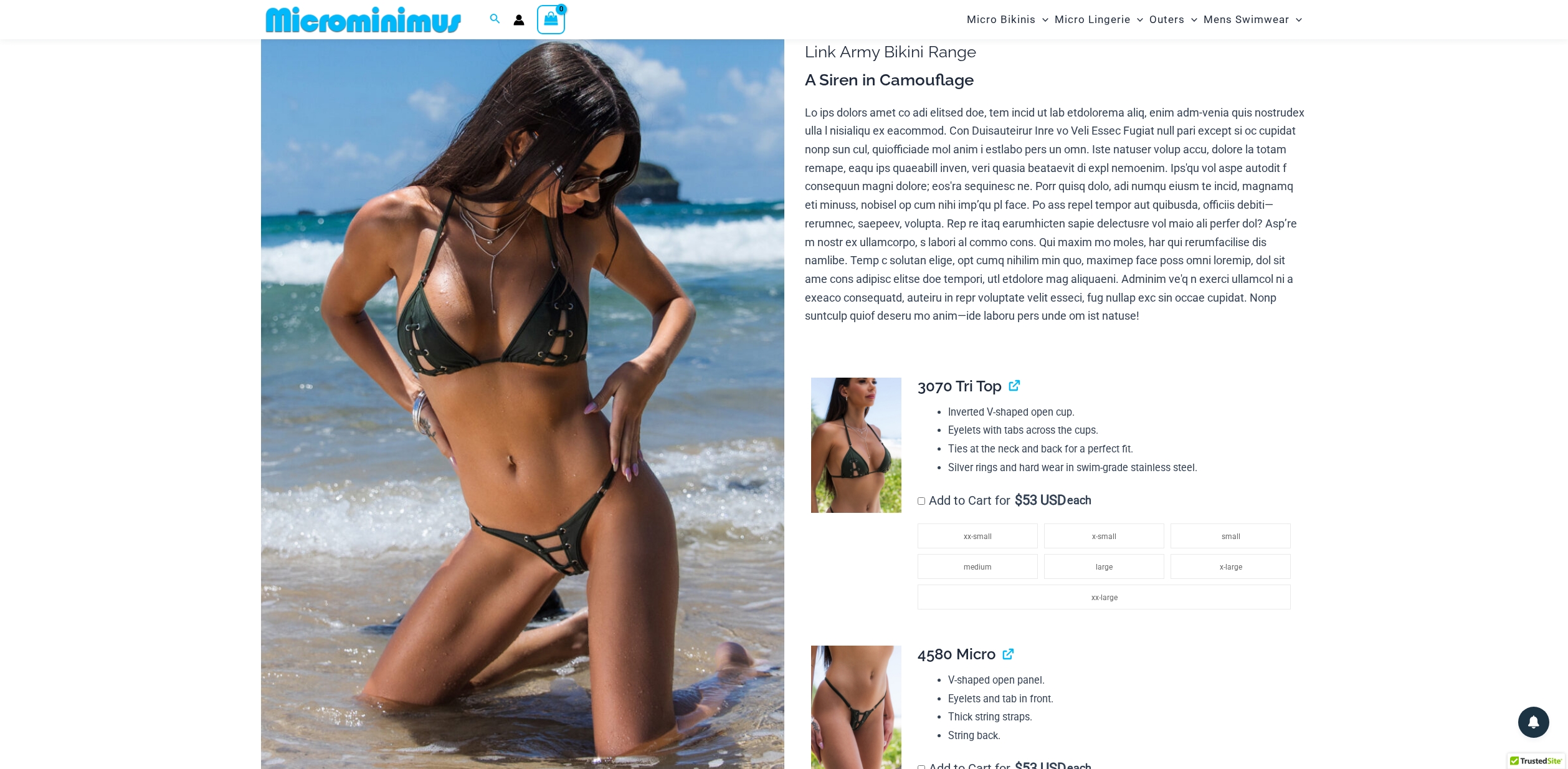
scroll to position [105, 0]
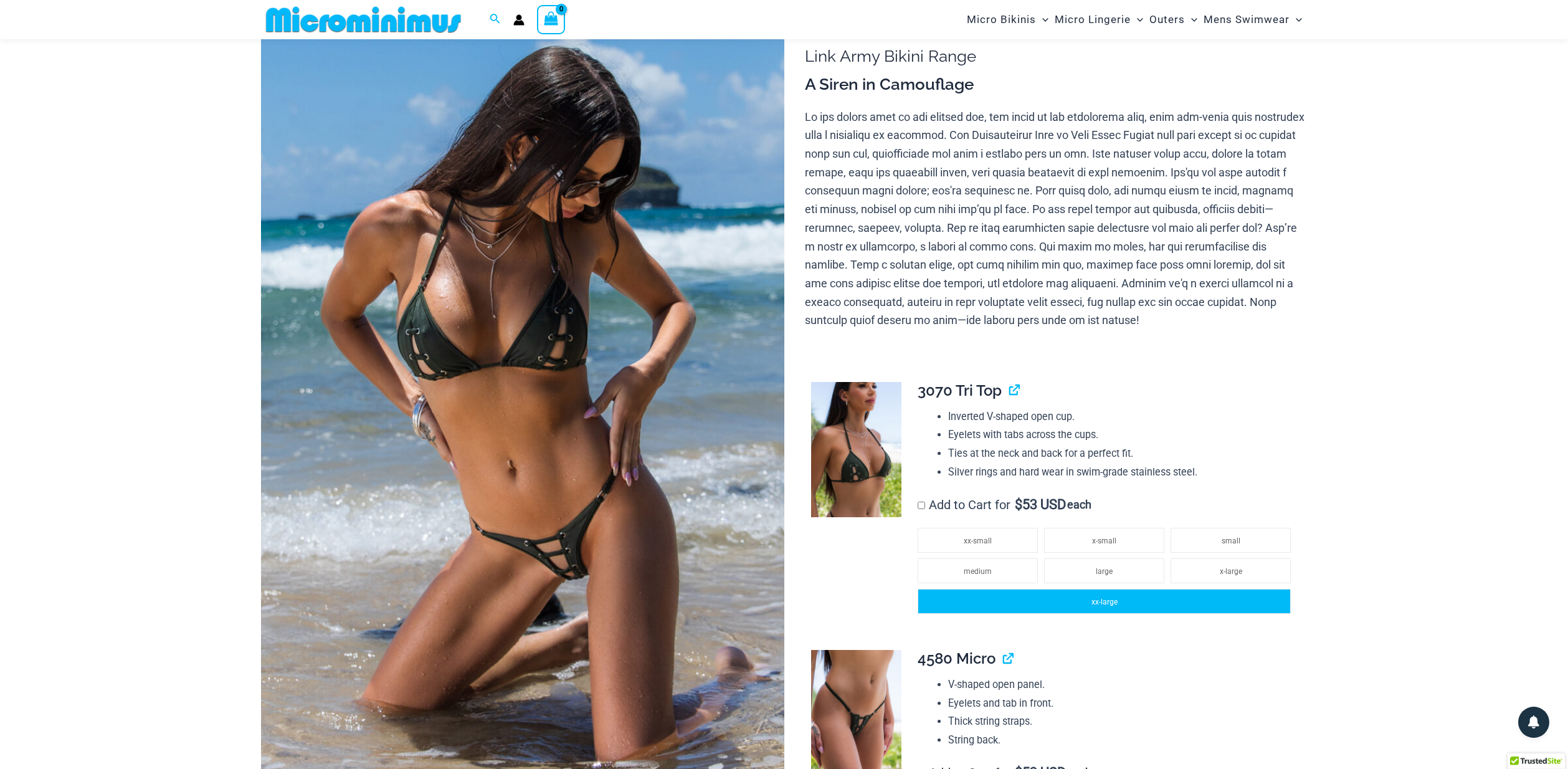
click at [1106, 597] on span "xx-large" at bounding box center [1104, 601] width 26 height 9
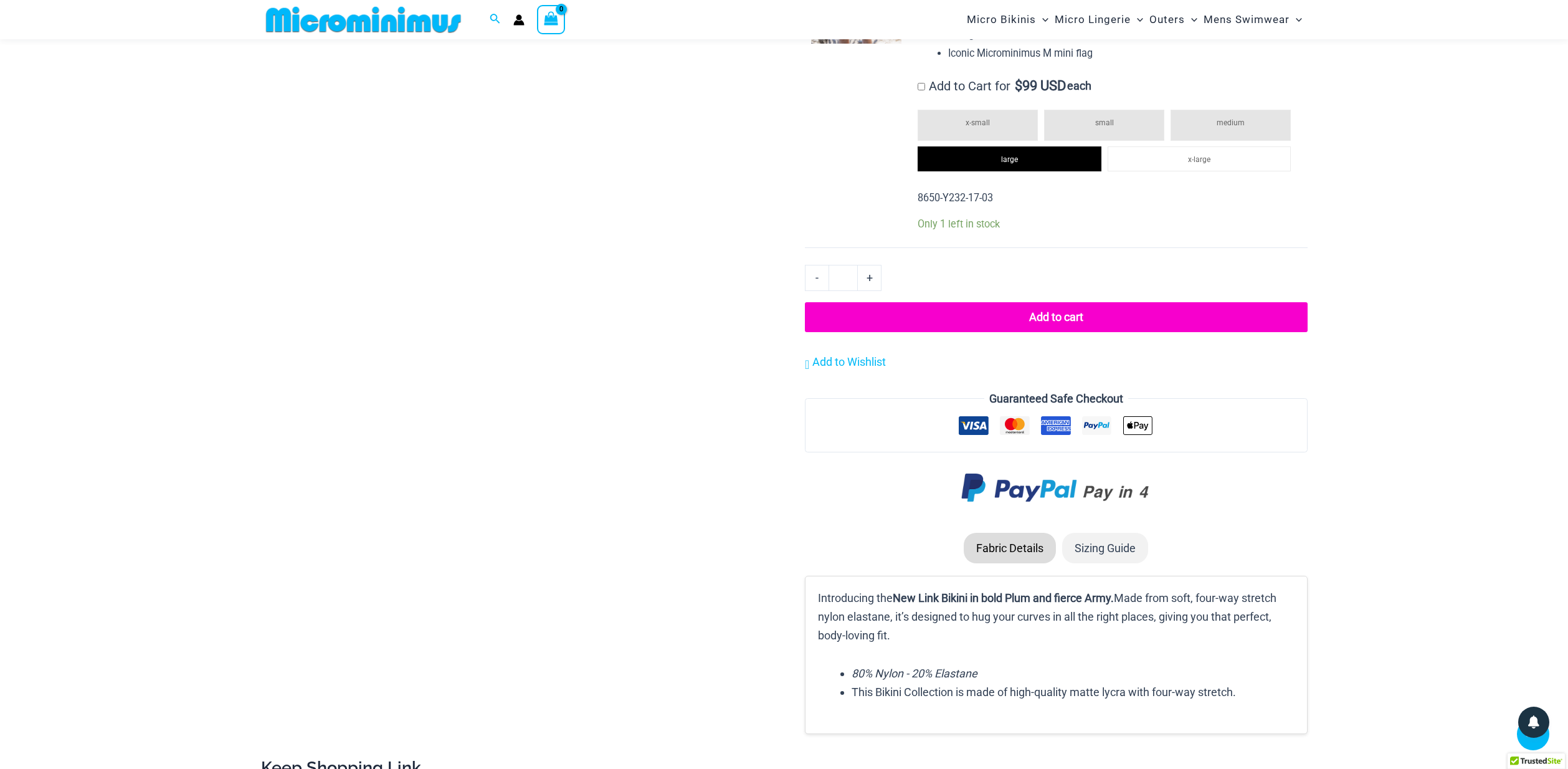
scroll to position [1454, 0]
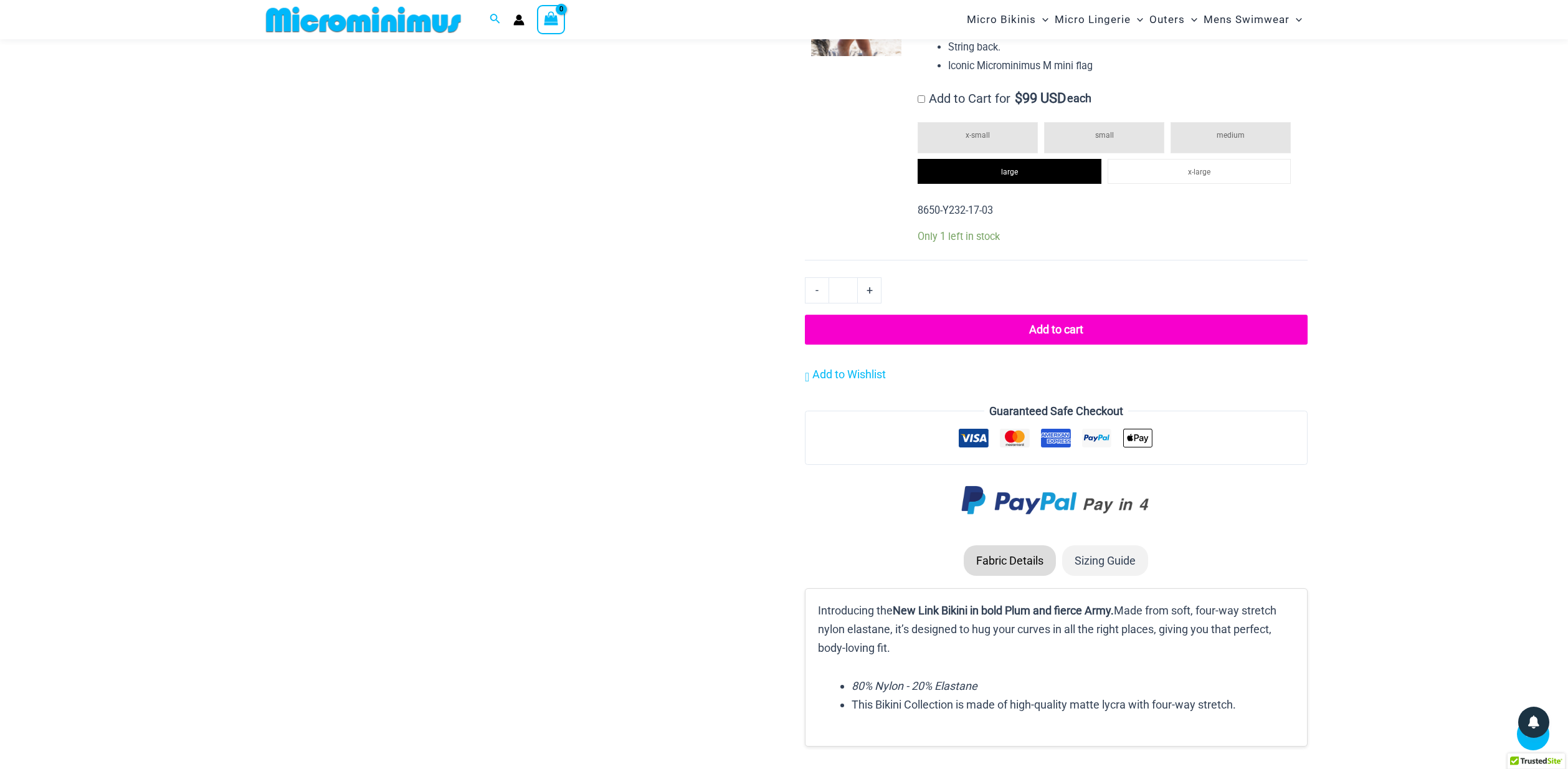
click at [1052, 318] on button "Add to cart" at bounding box center [1055, 329] width 502 height 30
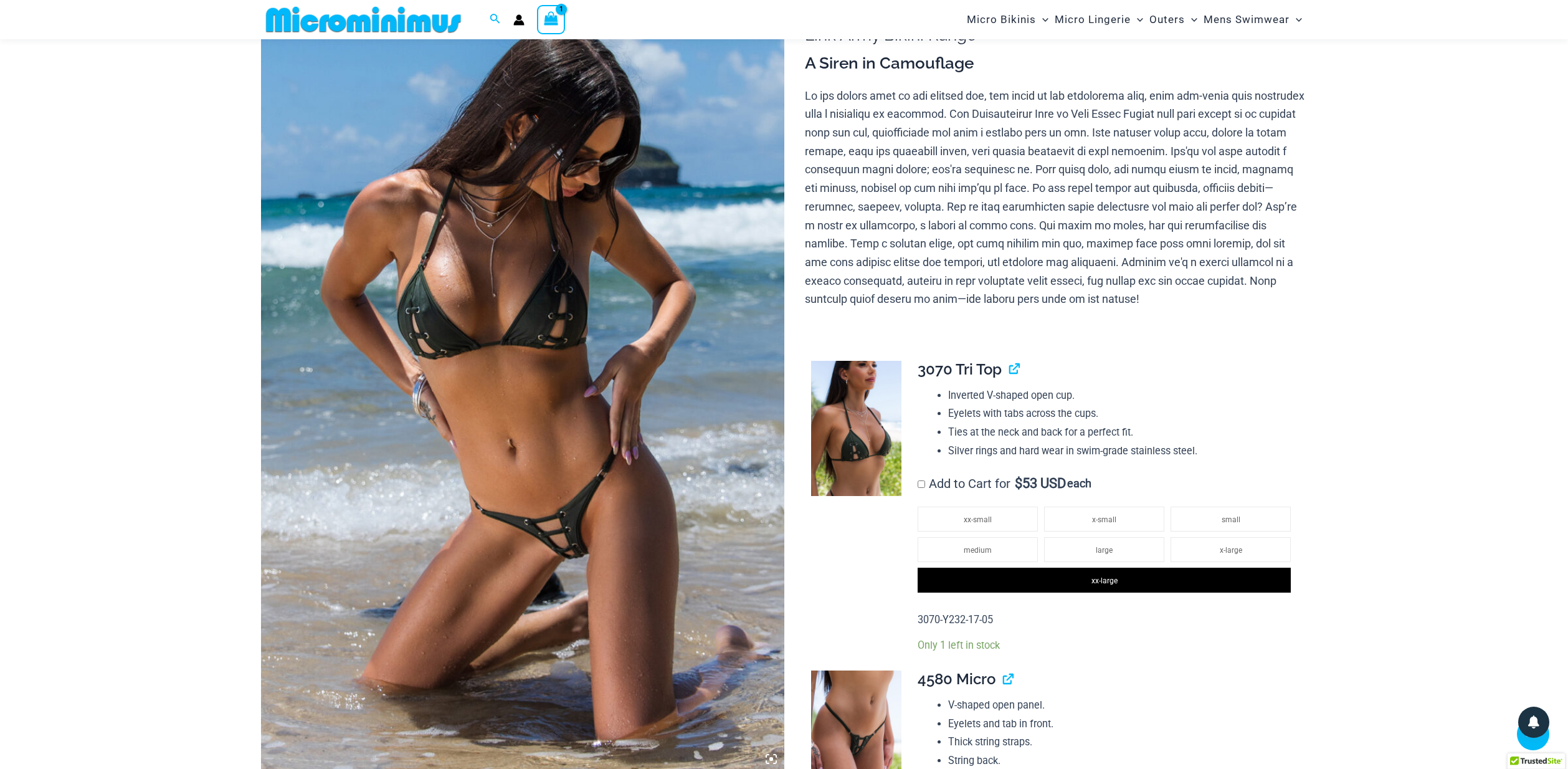
scroll to position [50, 0]
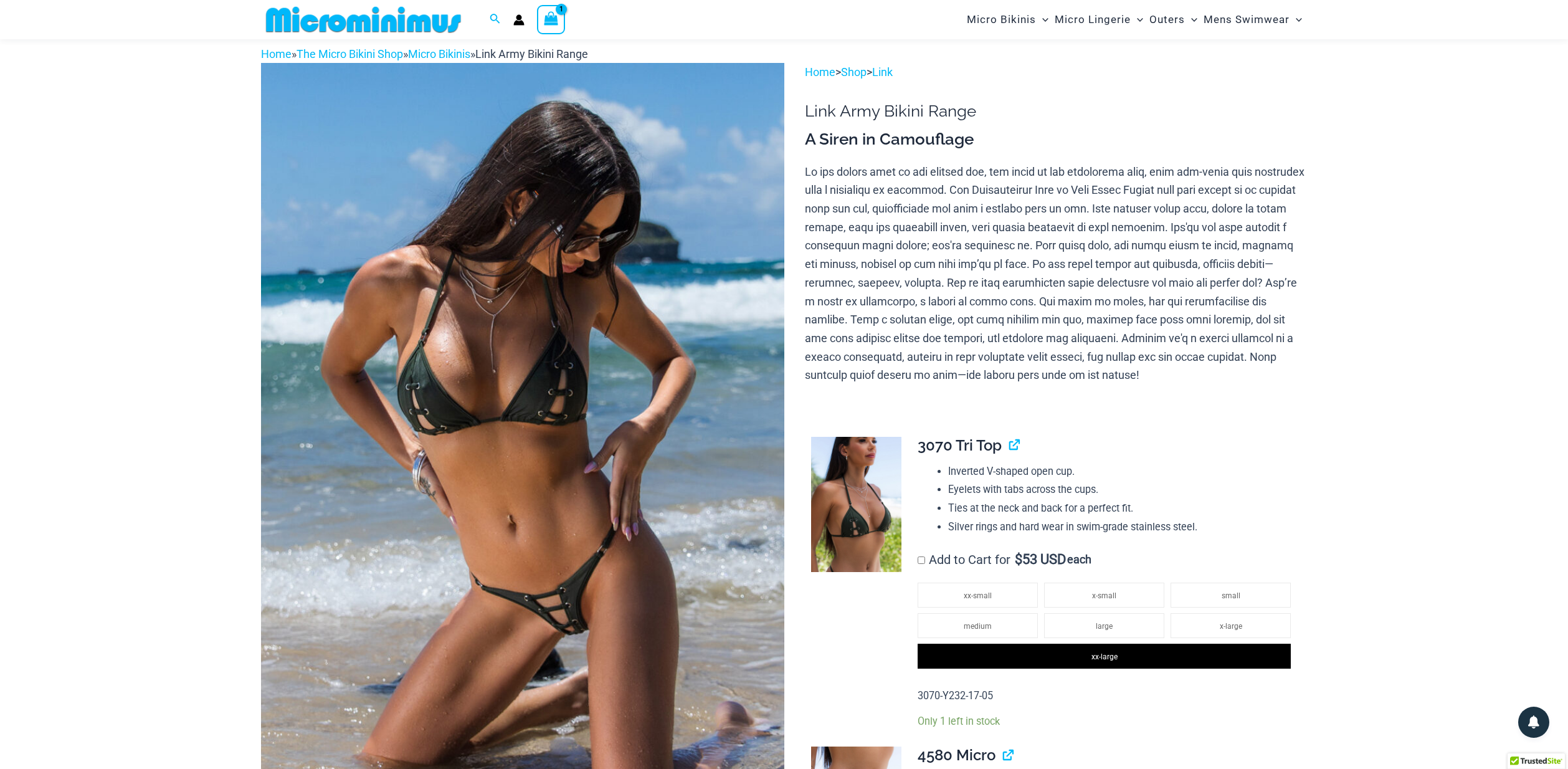
click at [556, 24] on icon "View Shopping Cart, 1 items" at bounding box center [551, 19] width 15 height 15
